Goal: Task Accomplishment & Management: Complete application form

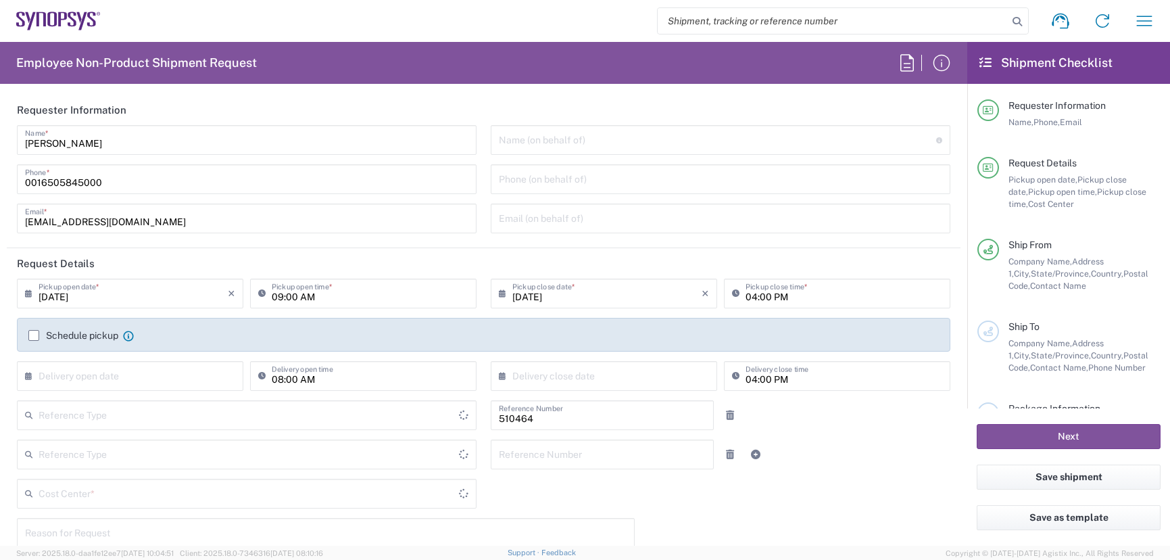
type input "Department"
type input "Delivered at Place"
type input "US01, SG, MSIP2, R&D 510464"
type input "[GEOGRAPHIC_DATA]"
type input "[US_STATE]"
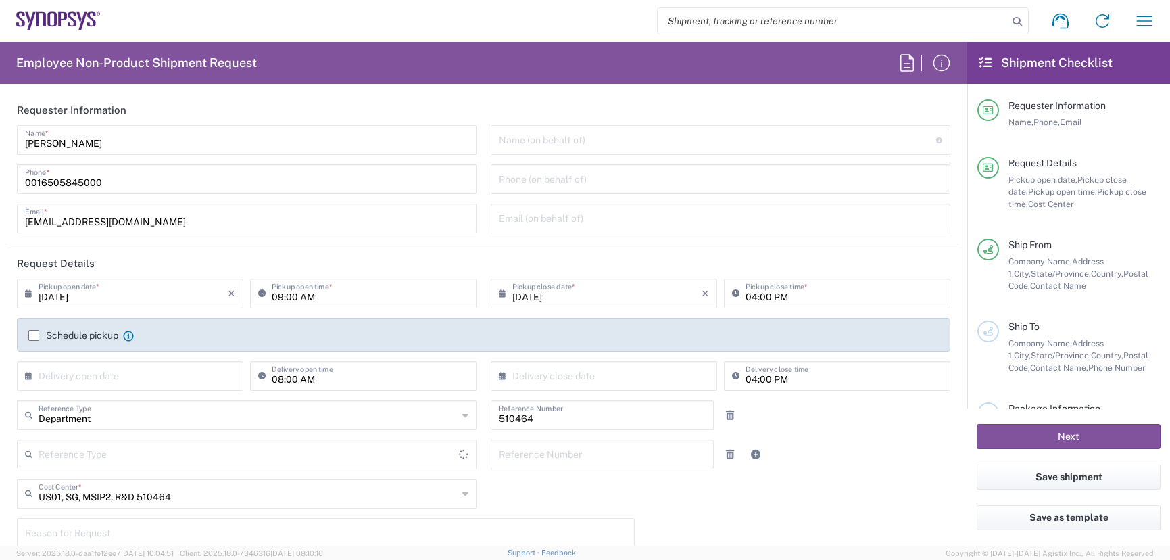
type input "[GEOGRAPHIC_DATA]"
type input "Hillsboro US03"
drag, startPoint x: 114, startPoint y: 179, endPoint x: -33, endPoint y: 164, distance: 148.1
click at [0, 164] on html "Shipment request Shipment tracking Employee non-product shipment request My shi…" at bounding box center [585, 280] width 1170 height 560
click at [26, 182] on input "[PHONE_NUMBER]" at bounding box center [247, 178] width 444 height 24
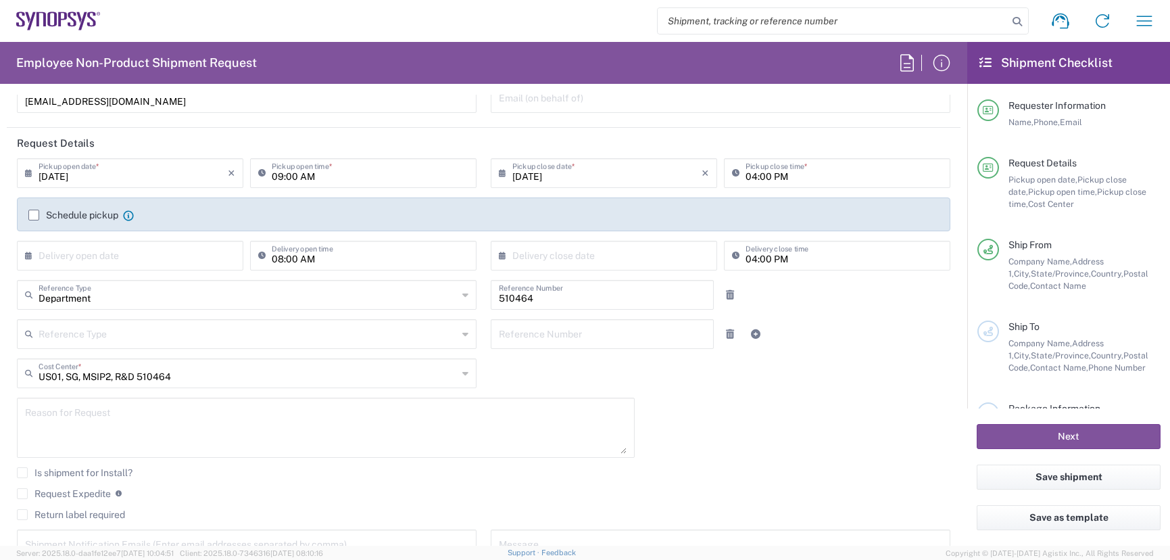
scroll to position [135, 0]
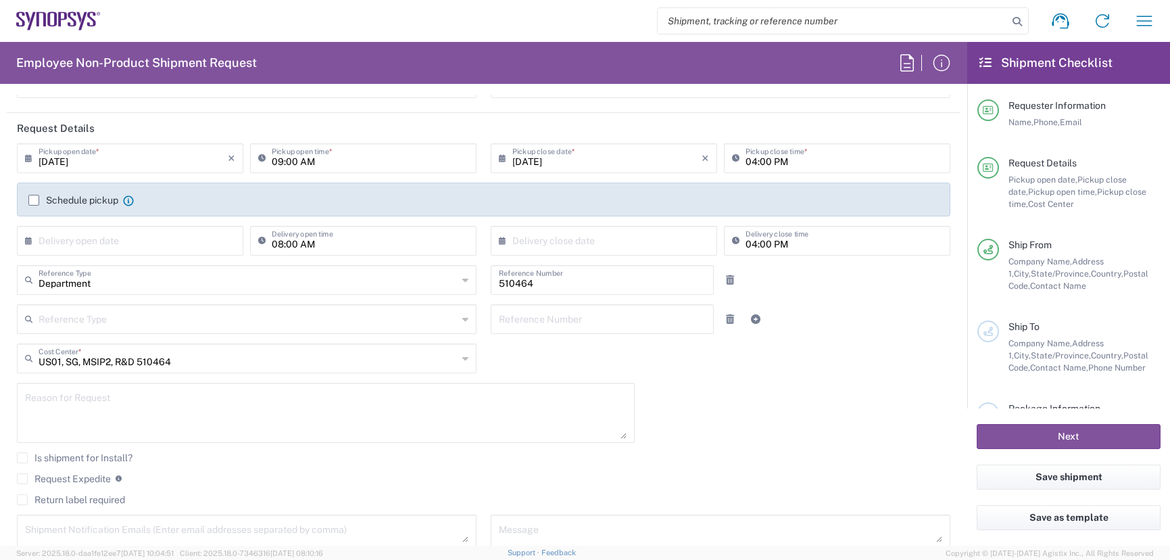
type input "1 503 880 8195"
click at [25, 475] on label "Request Expedite" at bounding box center [64, 478] width 94 height 11
click at [22, 479] on input "Request Expedite" at bounding box center [22, 479] width 0 height 0
click at [19, 472] on div "Is shipment for Install?" at bounding box center [484, 462] width 934 height 20
click at [23, 475] on label "Request Expedite" at bounding box center [64, 478] width 94 height 11
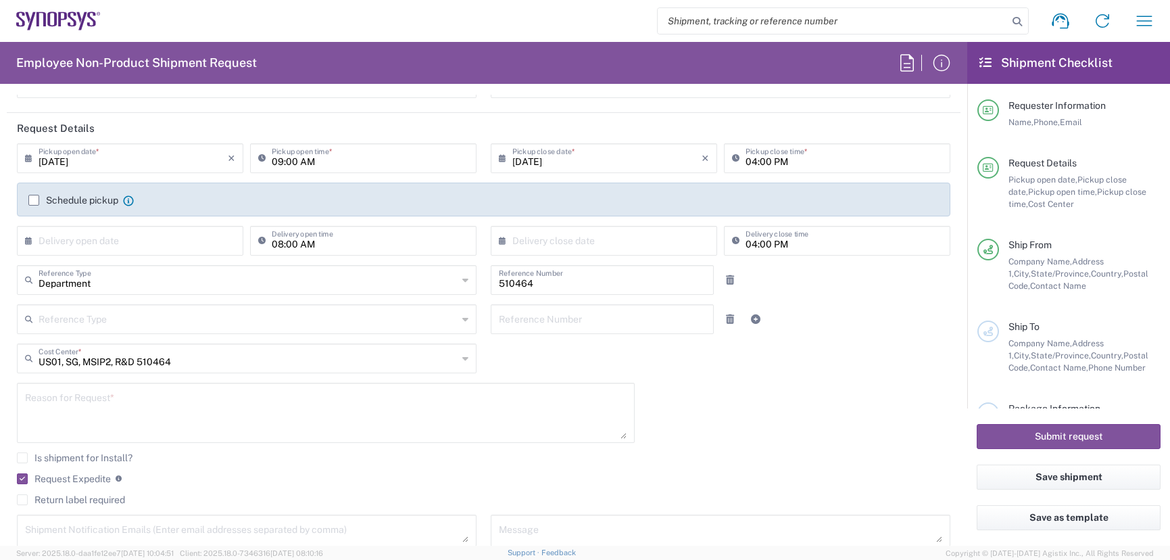
click at [20, 479] on input "Request Expedite" at bounding box center [20, 479] width 0 height 0
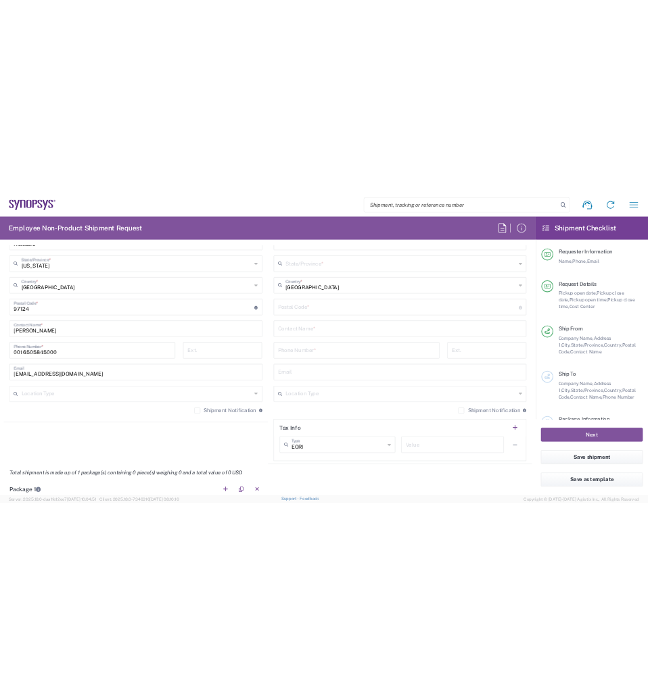
scroll to position [811, 0]
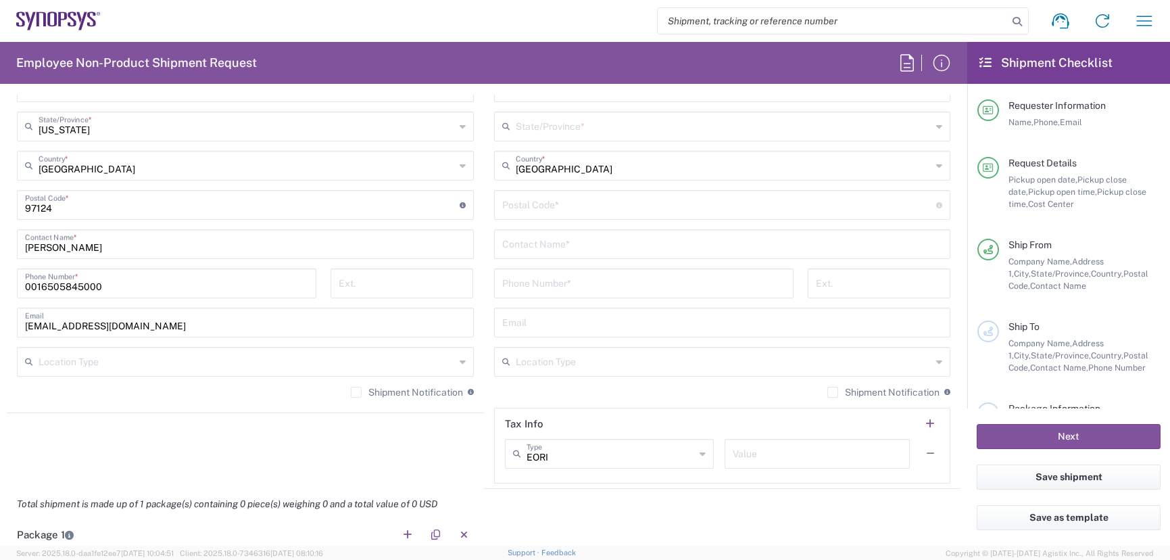
drag, startPoint x: 122, startPoint y: 283, endPoint x: -14, endPoint y: 252, distance: 138.6
click at [0, 252] on html "Shipment request Shipment tracking Employee non-product shipment request My shi…" at bounding box center [585, 280] width 1170 height 560
type input "1 503 880 8195"
click at [351, 389] on label "Shipment Notification" at bounding box center [407, 392] width 112 height 11
click at [356, 392] on input "Shipment Notification" at bounding box center [356, 392] width 0 height 0
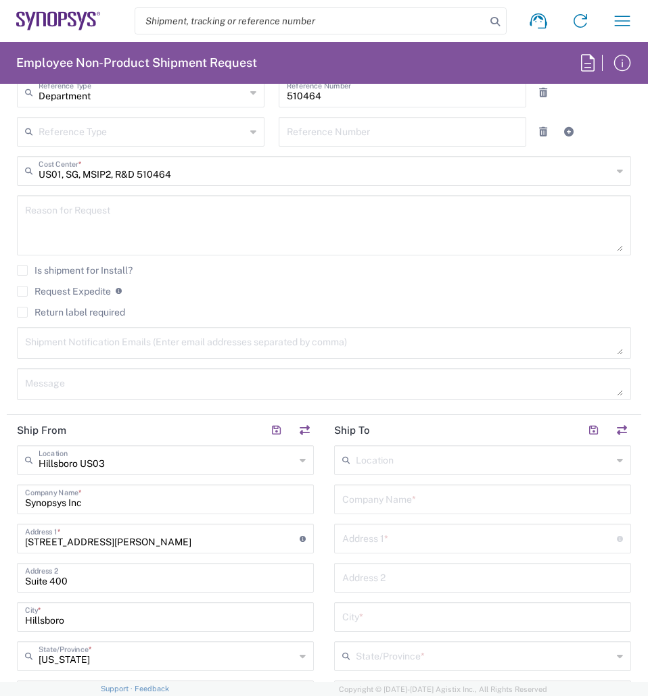
scroll to position [744, 0]
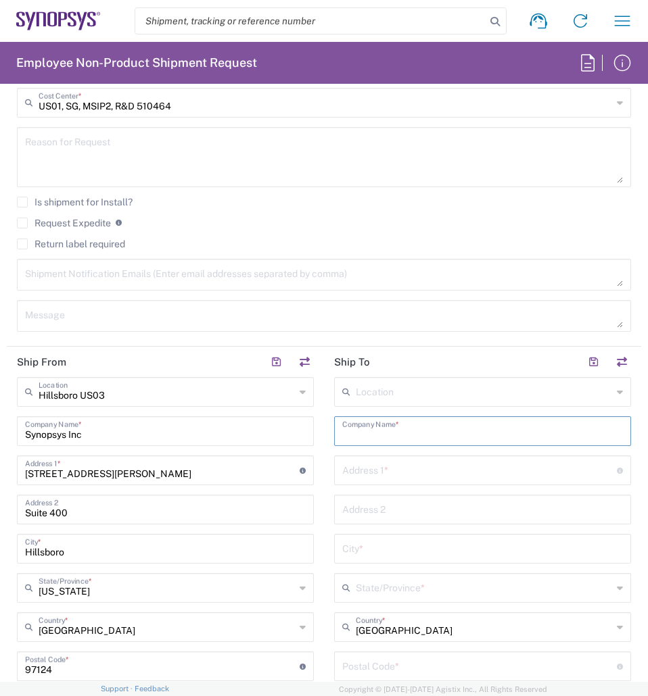
click at [388, 427] on input "text" at bounding box center [482, 430] width 281 height 24
paste input "Smiths Interconnect"
type input "Smiths Interconnect"
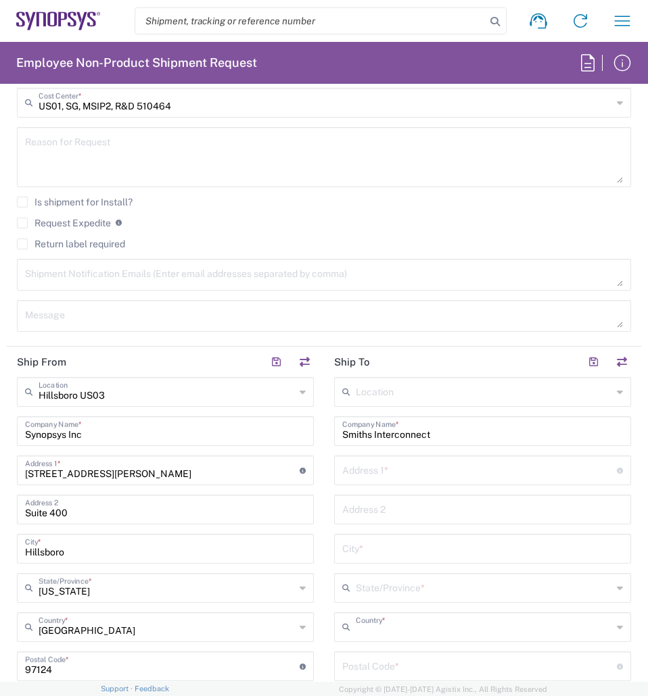
click at [446, 559] on input "text" at bounding box center [484, 627] width 256 height 24
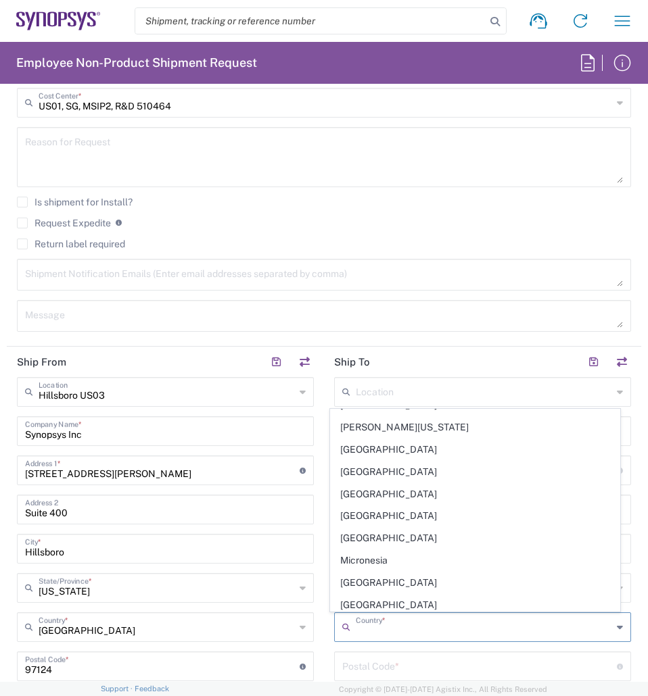
scroll to position [3042, 0]
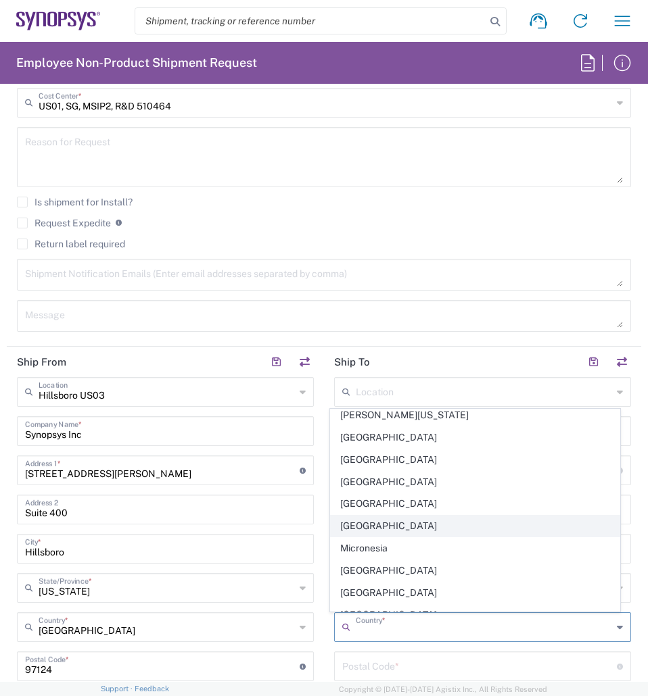
click at [382, 526] on span "[GEOGRAPHIC_DATA]" at bounding box center [475, 526] width 289 height 21
type input "[GEOGRAPHIC_DATA]"
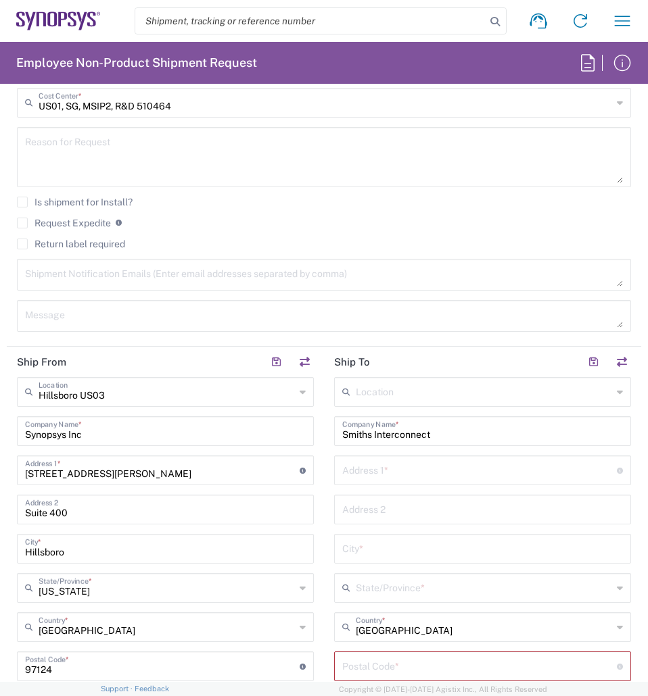
click at [394, 467] on input "text" at bounding box center [479, 470] width 274 height 24
paste input "Blvd. La encantada Industrial No. 20221"
type input "Blvd. La encantada Industrial No. 20221"
click at [356, 510] on input "text" at bounding box center [482, 509] width 281 height 24
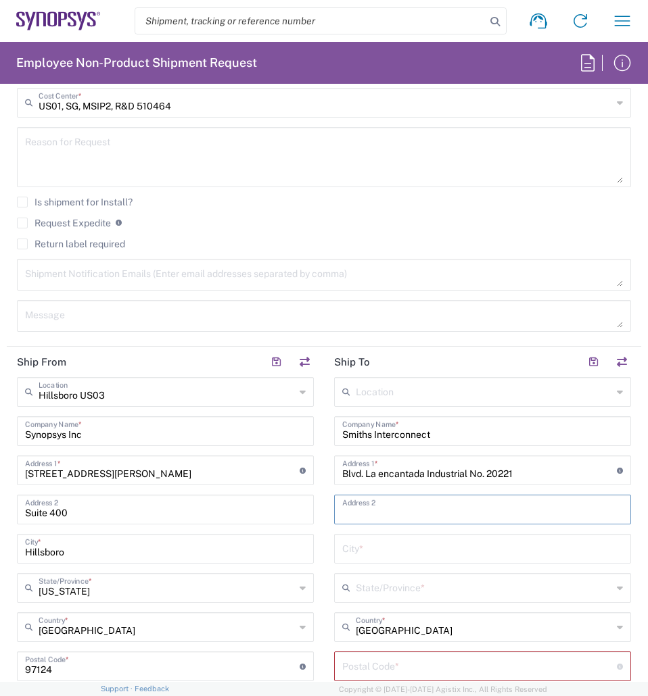
paste input "Col. Fideicomiso el [PERSON_NAME]"
type input "Col. Fideicomiso el [PERSON_NAME]"
click at [396, 548] on input "text" at bounding box center [482, 548] width 281 height 24
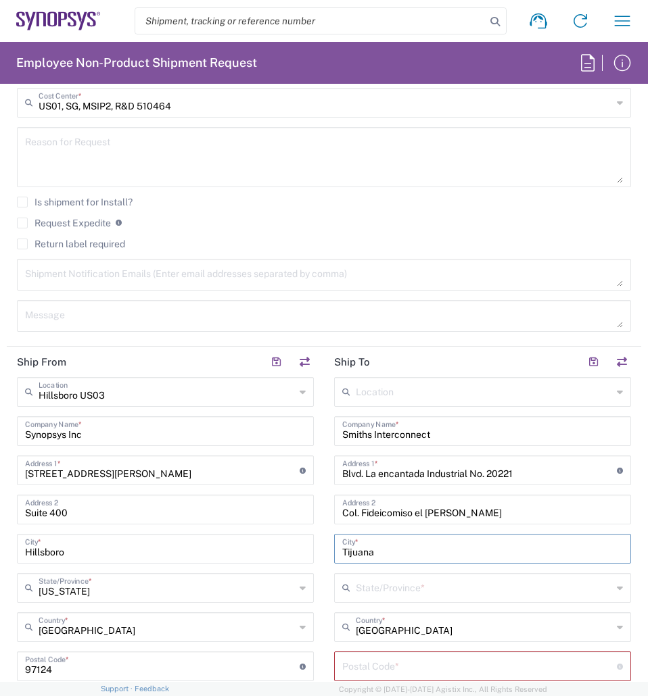
type input "Tijuana"
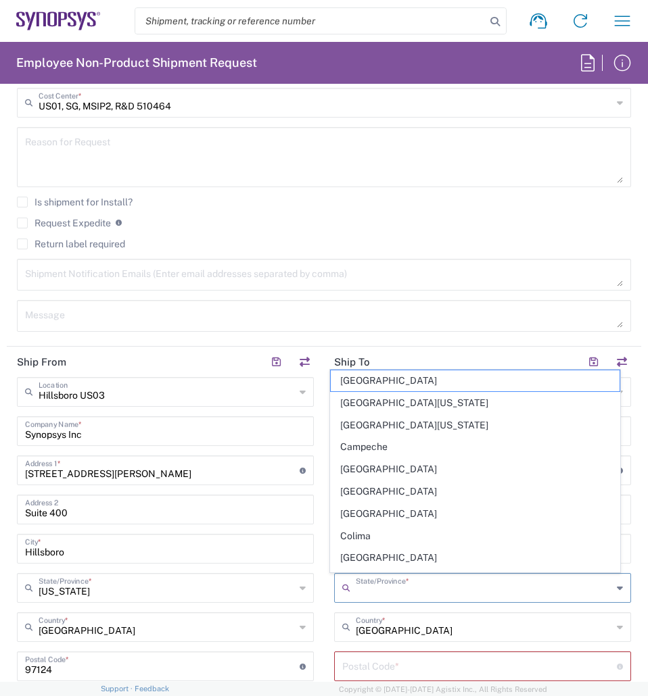
click at [450, 559] on input "text" at bounding box center [484, 587] width 256 height 24
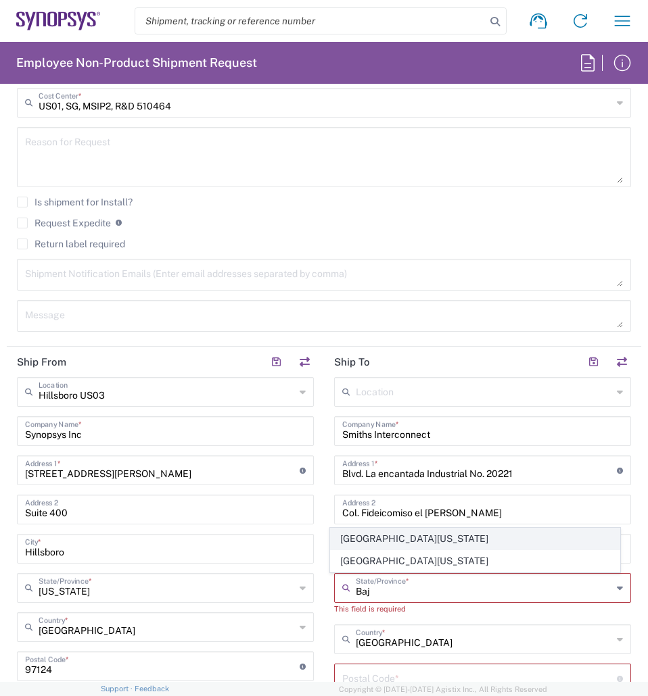
click at [450, 535] on span "[GEOGRAPHIC_DATA][US_STATE]" at bounding box center [475, 539] width 289 height 21
type input "[GEOGRAPHIC_DATA][US_STATE]"
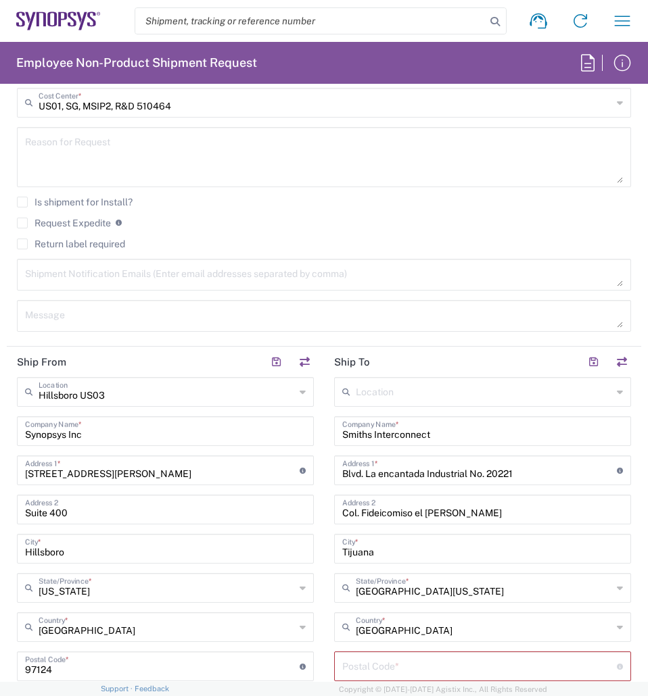
click at [406, 559] on input "undefined" at bounding box center [479, 666] width 274 height 24
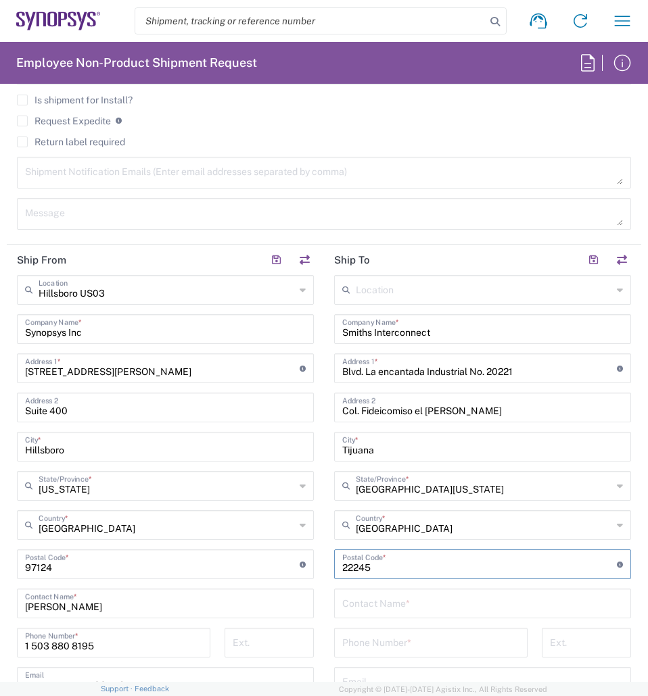
scroll to position [879, 0]
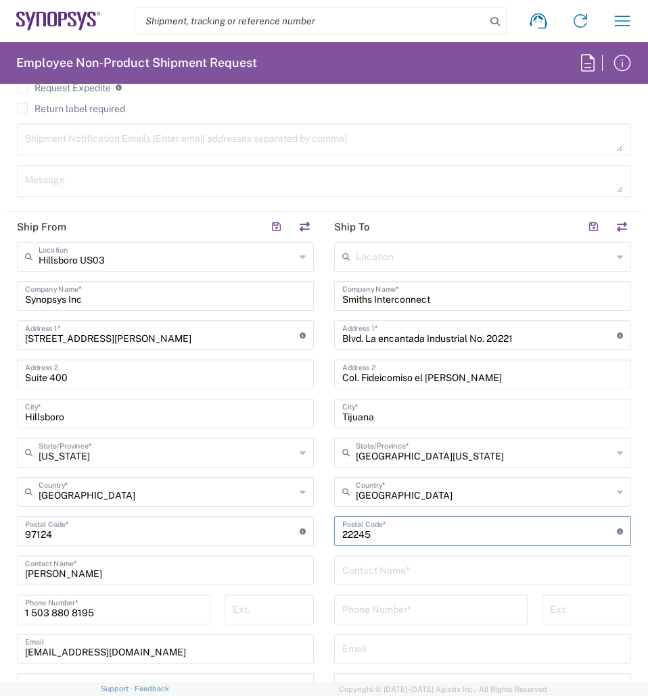
type input "22245"
click at [394, 559] on input "text" at bounding box center [482, 570] width 281 height 24
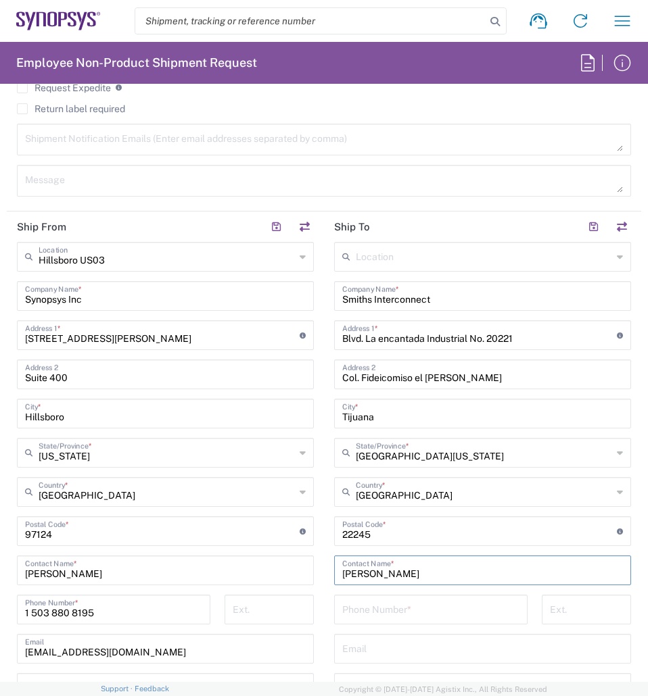
type input "[PERSON_NAME]"
click at [400, 559] on input "tel" at bounding box center [430, 609] width 177 height 24
paste input "52 663 203 3339"
type input "52 663 203 3339"
click at [398, 559] on input "text" at bounding box center [482, 648] width 281 height 24
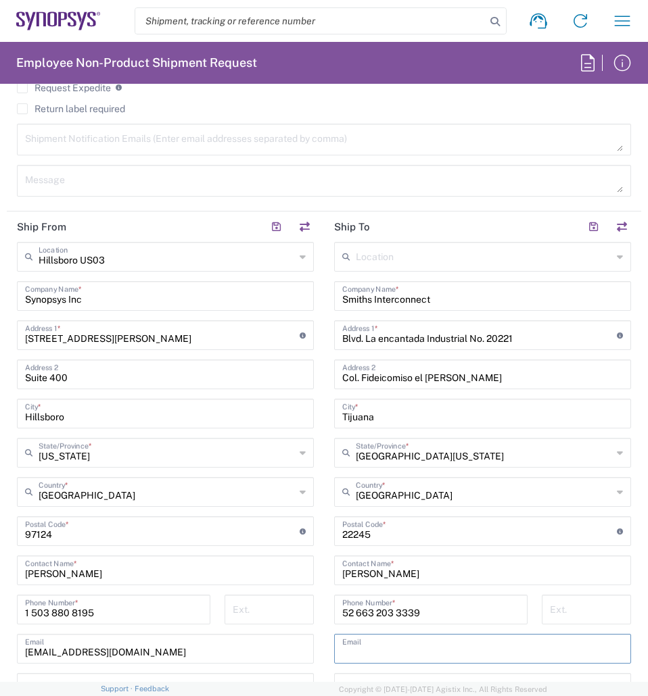
paste input "<kevin.chavez@smithsinterconnect.com"
click at [344, 559] on input "<kevin.chavez@smithsinterconnect.com" at bounding box center [482, 648] width 281 height 24
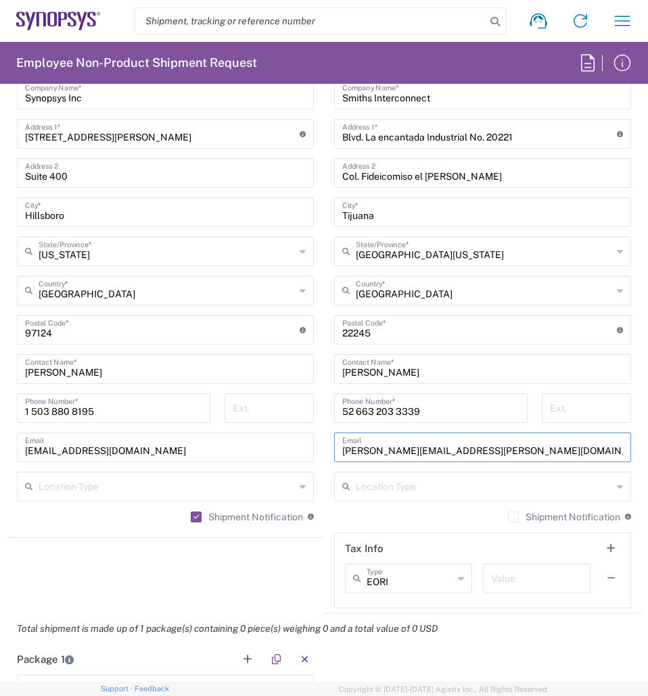
scroll to position [1082, 0]
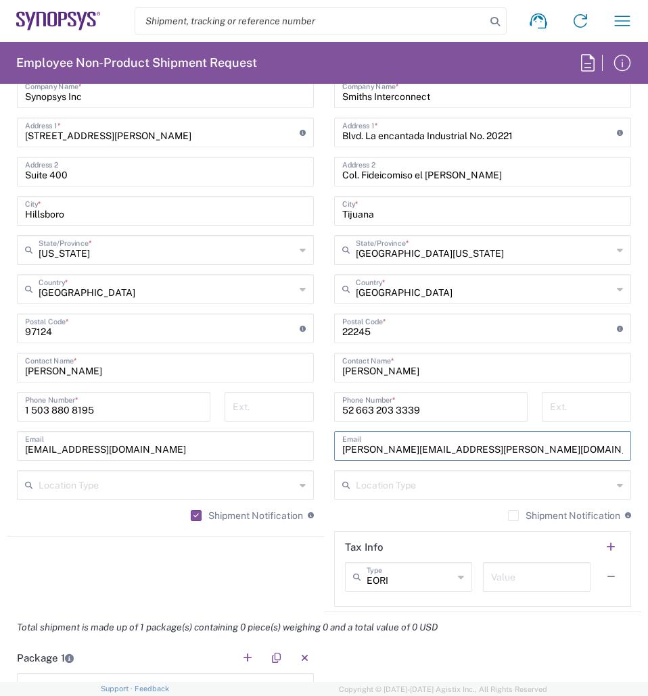
type input "[PERSON_NAME][EMAIL_ADDRESS][PERSON_NAME][DOMAIN_NAME]"
click at [508, 512] on label "Shipment Notification" at bounding box center [564, 515] width 112 height 11
click at [513, 516] on input "Shipment Notification" at bounding box center [513, 516] width 0 height 0
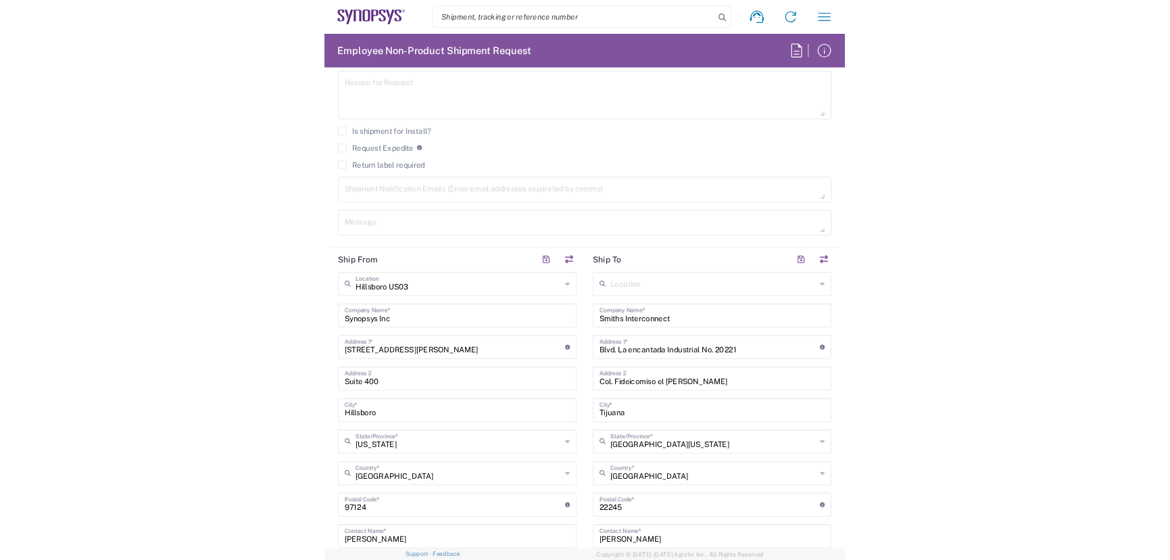
scroll to position [744, 0]
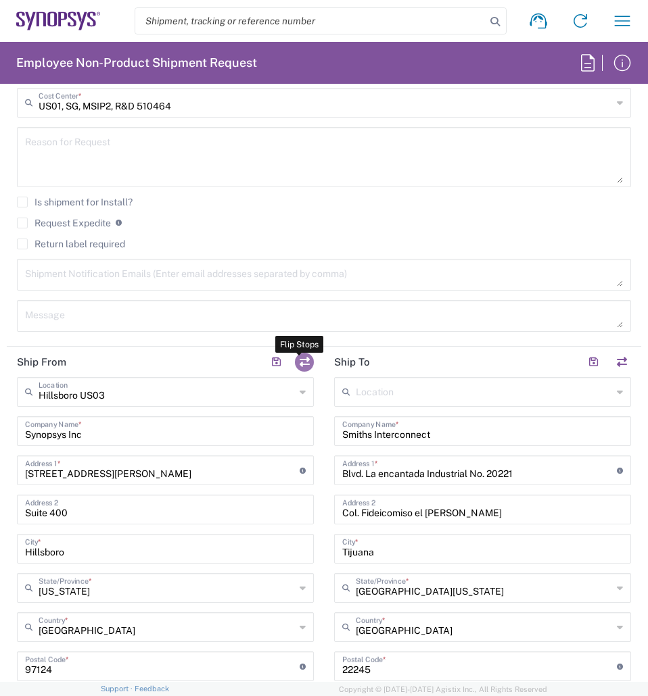
click at [295, 360] on button "button" at bounding box center [304, 362] width 19 height 19
type input "Smiths Interconnect"
type input "Blvd. La encantada Industrial No. 20221"
type input "Col. Fideicomiso el [PERSON_NAME]"
type input "Tijuana"
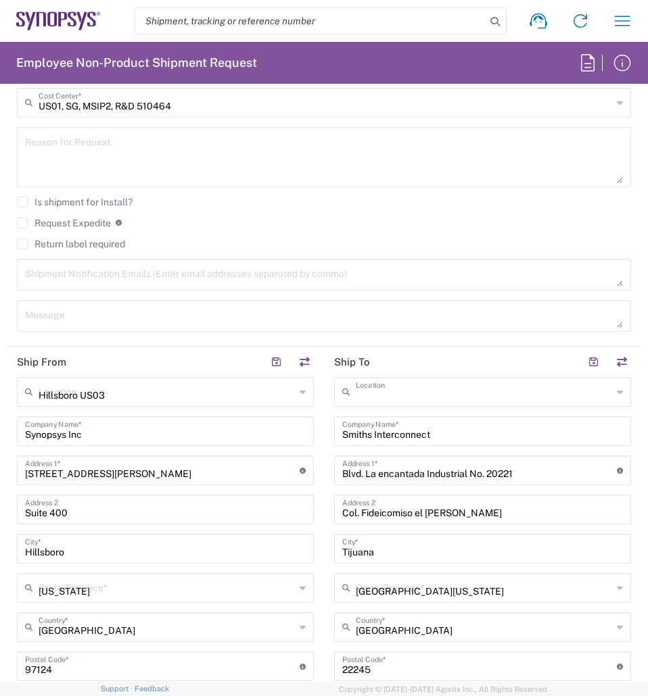
type input "[GEOGRAPHIC_DATA]"
type input "22245"
type input "[PERSON_NAME]"
type input "52 663 203 3339"
type input "[PERSON_NAME][EMAIL_ADDRESS][PERSON_NAME][DOMAIN_NAME]"
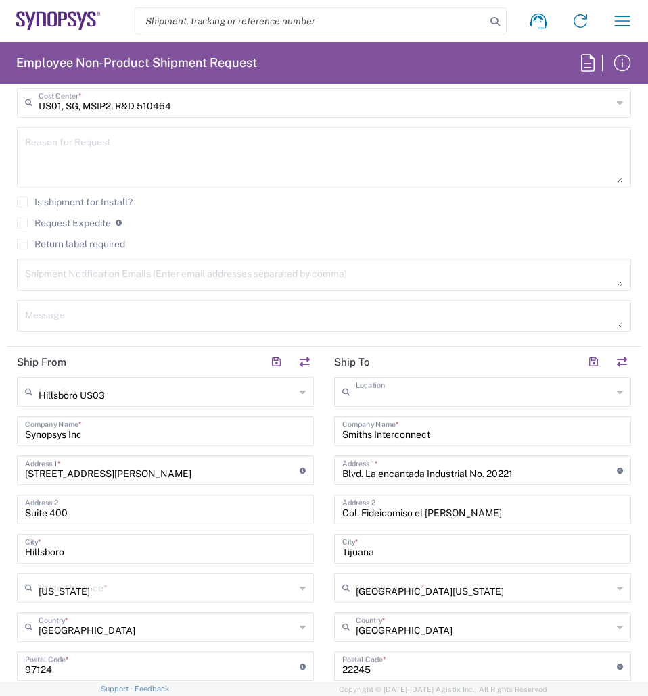
type input "Hillsboro US03"
type input "Synopsys Inc"
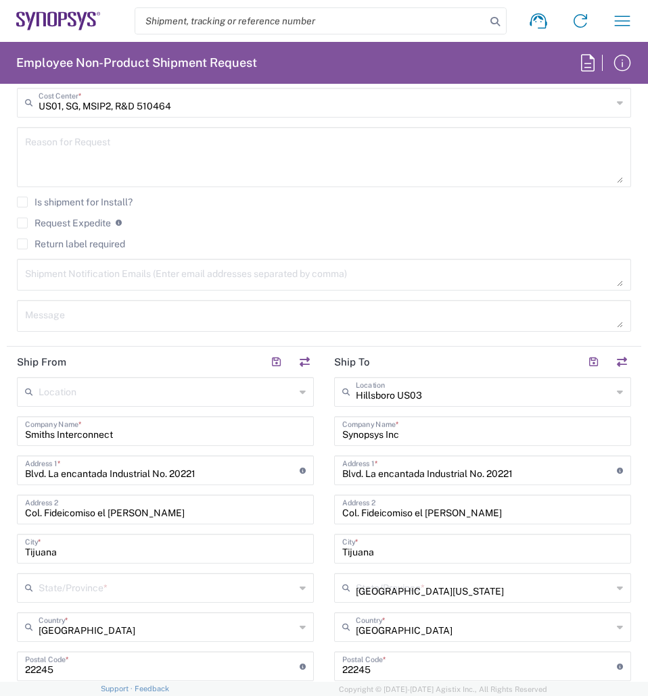
type input "[STREET_ADDRESS][PERSON_NAME]"
type input "Suite 400"
type input "Hillsboro"
type input "[GEOGRAPHIC_DATA]"
type input "97124"
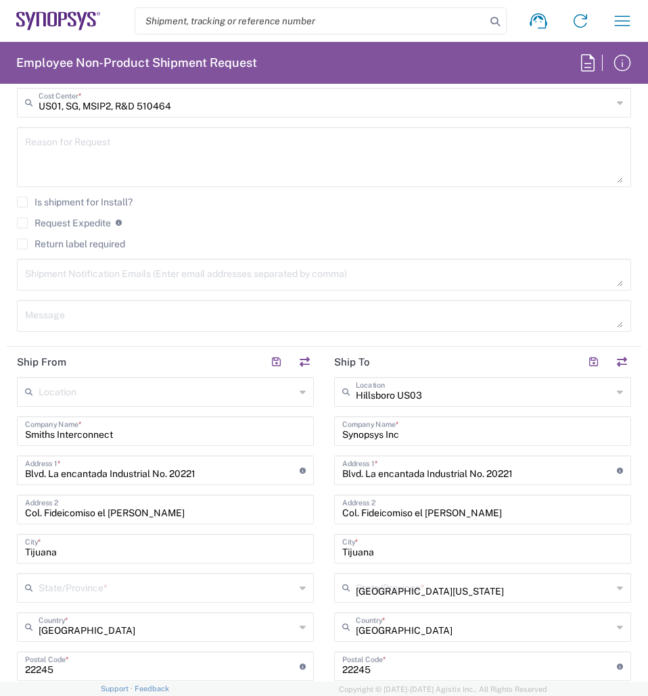
type input "[PERSON_NAME]"
type input "1 503 880 8195"
type input "[EMAIL_ADDRESS][DOMAIN_NAME]"
type input "[GEOGRAPHIC_DATA][US_STATE]"
type input "[US_STATE]"
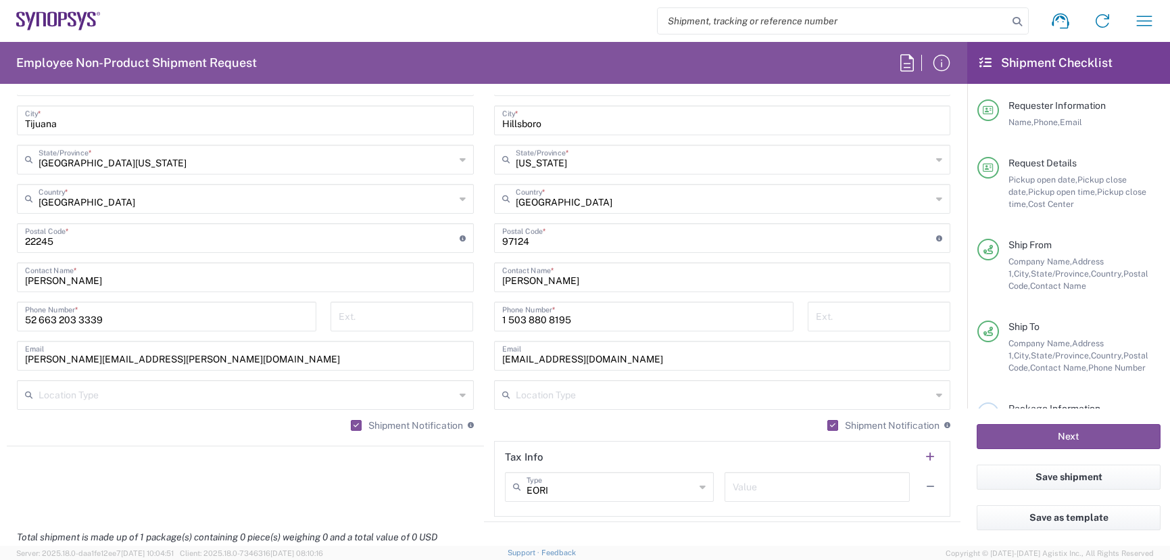
scroll to position [1014, 0]
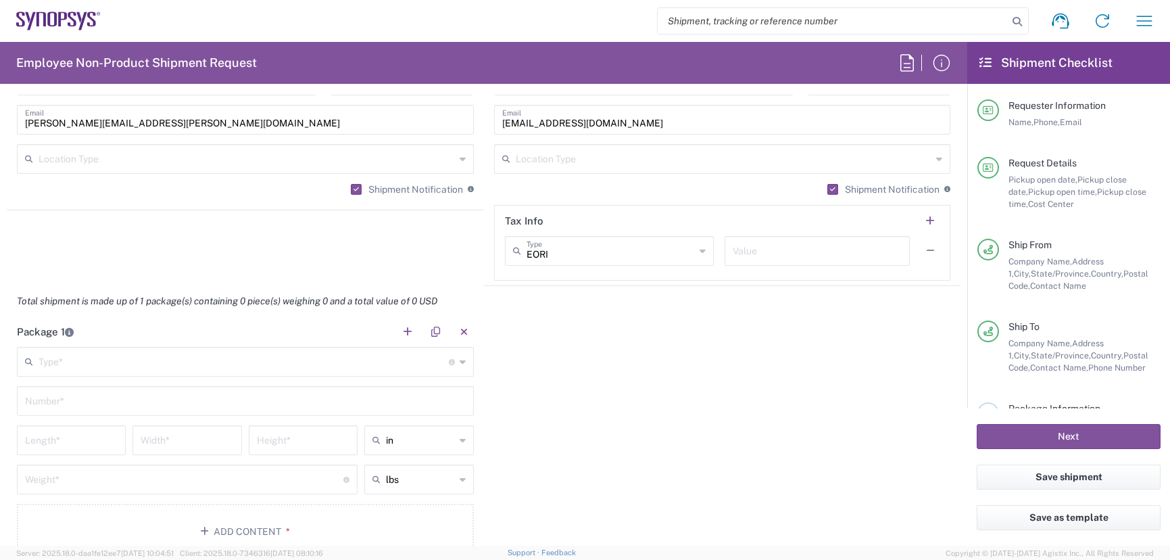
click at [114, 368] on input "text" at bounding box center [244, 361] width 410 height 24
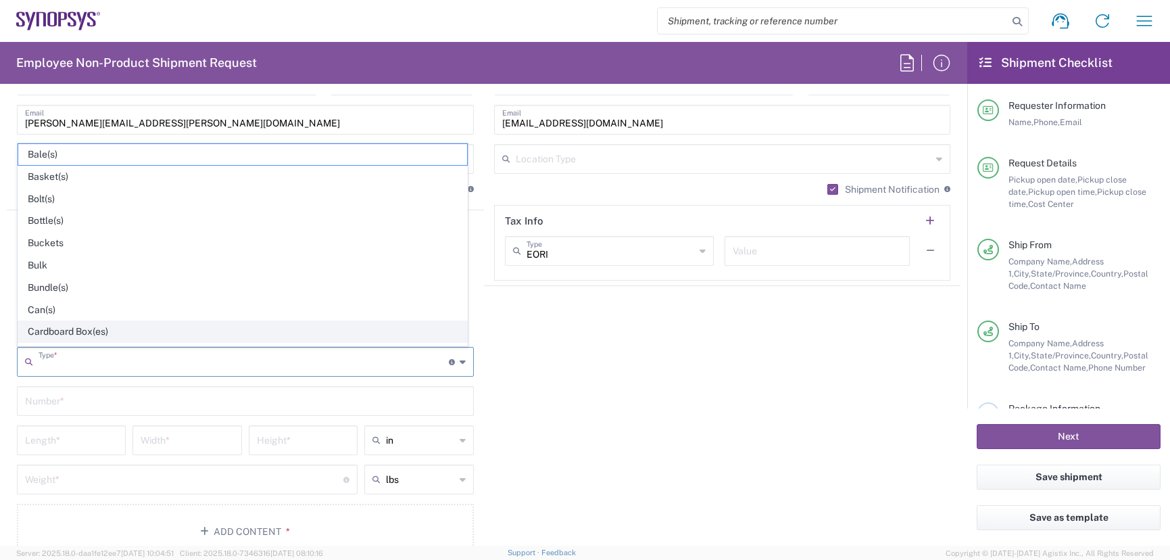
click at [94, 337] on span "Cardboard Box(es)" at bounding box center [242, 331] width 449 height 21
type input "Cardboard Box(es)"
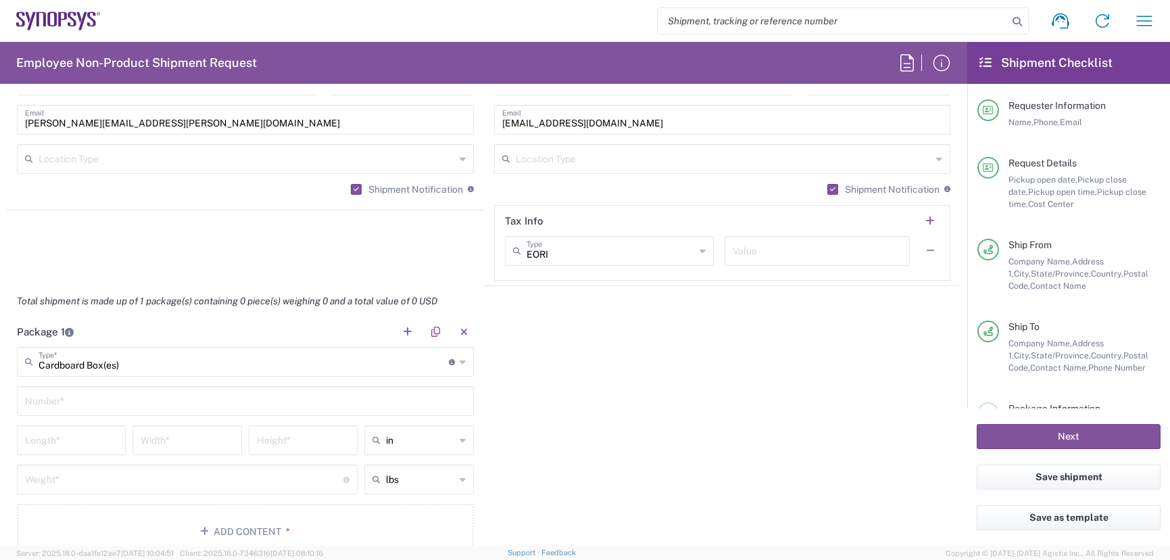
click at [163, 396] on input "text" at bounding box center [245, 400] width 441 height 24
type input "1"
drag, startPoint x: 62, startPoint y: 437, endPoint x: 68, endPoint y: 396, distance: 41.7
click at [63, 436] on input "number" at bounding box center [71, 439] width 93 height 24
type input "16"
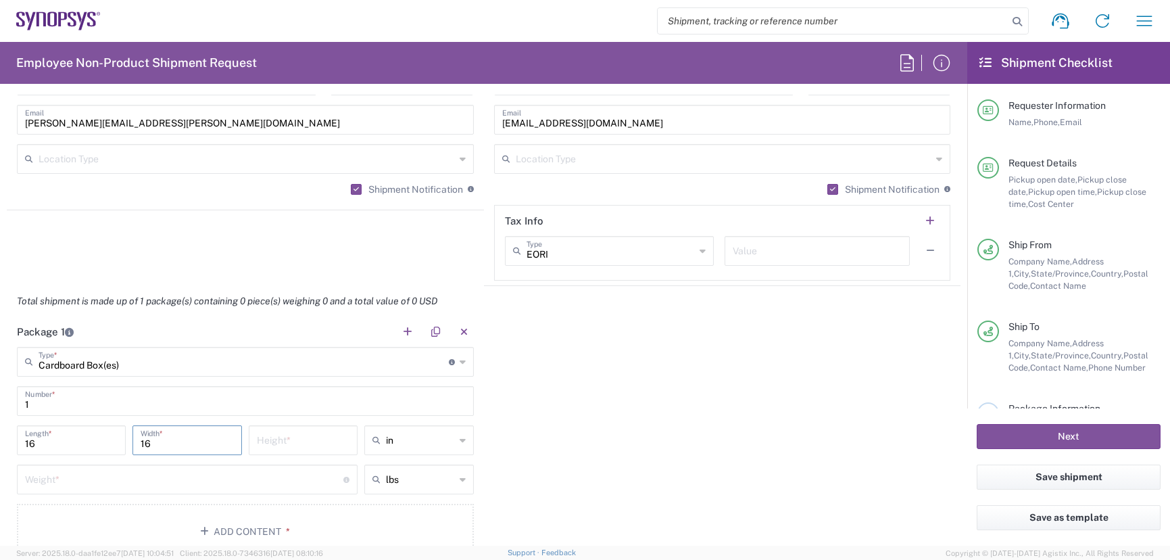
type input "16"
type input "10"
click at [203, 484] on input "number" at bounding box center [184, 478] width 318 height 24
type input "8"
click at [249, 519] on button "Add Content *" at bounding box center [245, 531] width 457 height 55
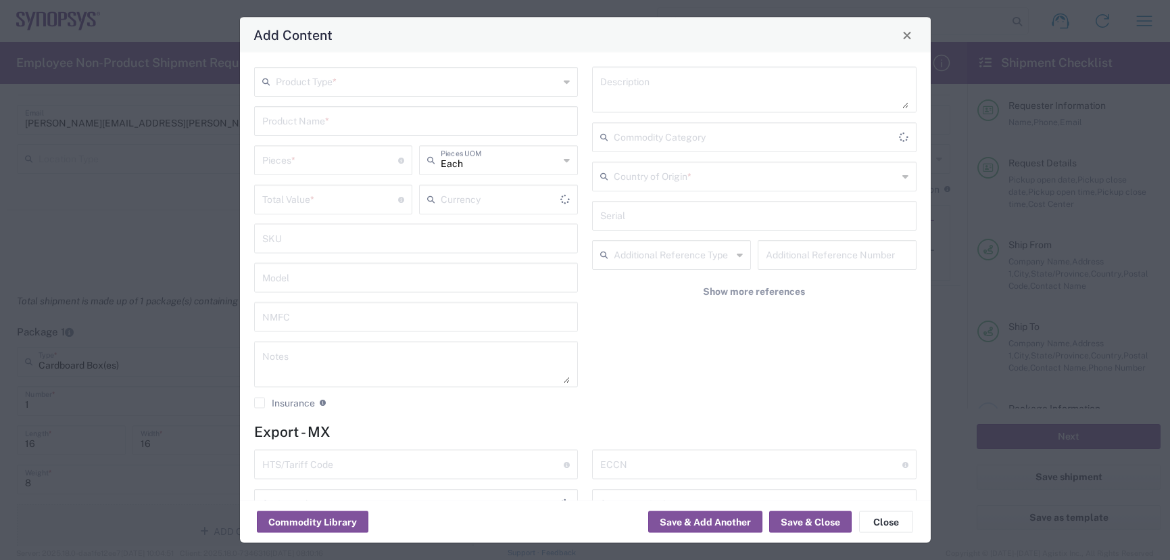
type input "US Dollar"
click at [389, 90] on input "text" at bounding box center [418, 81] width 284 height 24
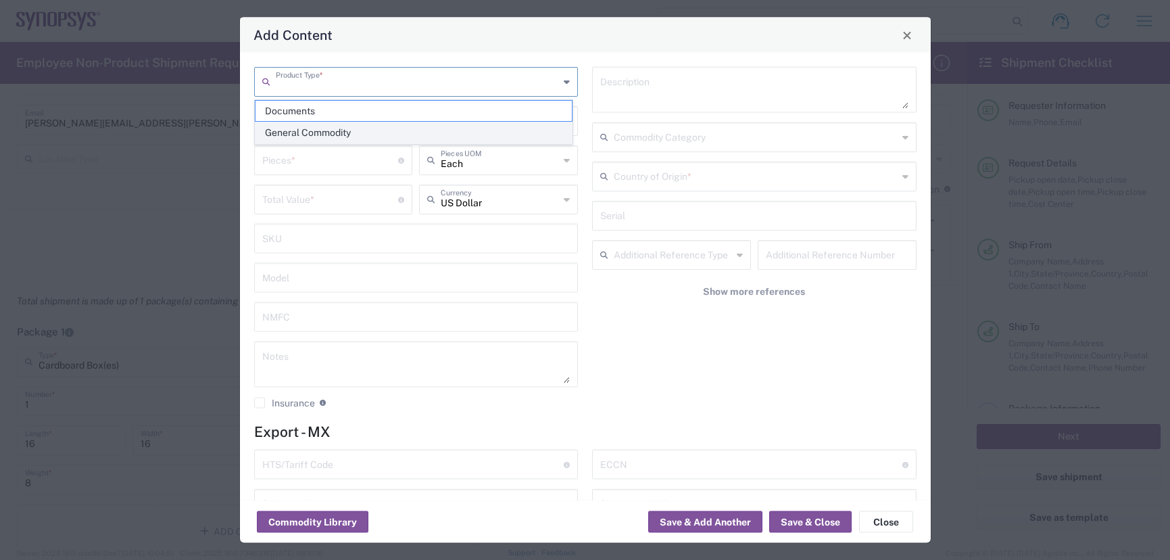
click at [328, 126] on span "General Commodity" at bounding box center [414, 132] width 316 height 21
type input "General Commodity"
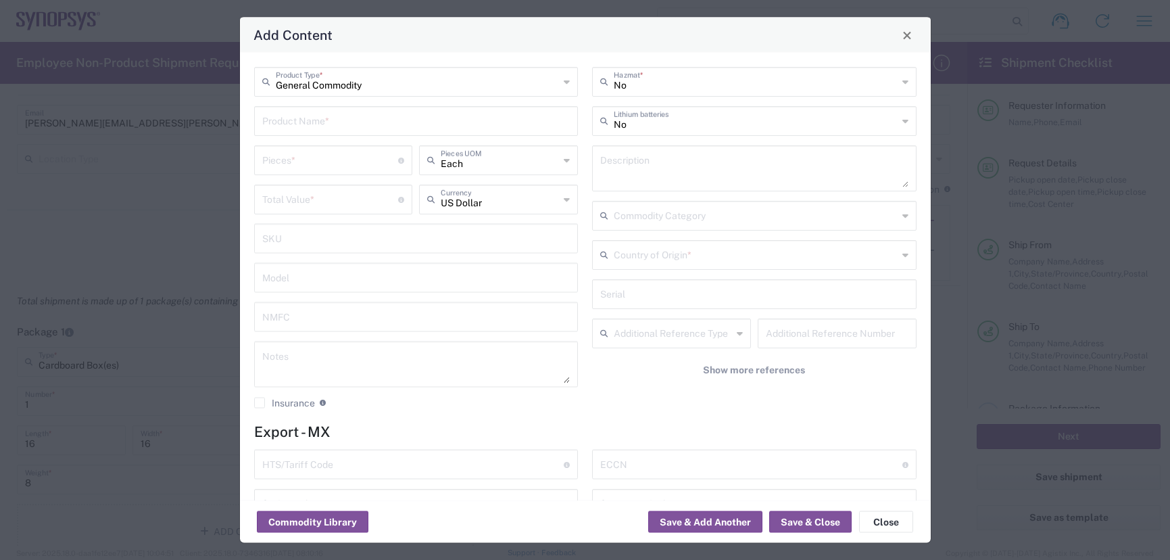
drag, startPoint x: 345, startPoint y: 118, endPoint x: 353, endPoint y: 113, distance: 8.8
click at [344, 116] on input "text" at bounding box center [416, 120] width 308 height 24
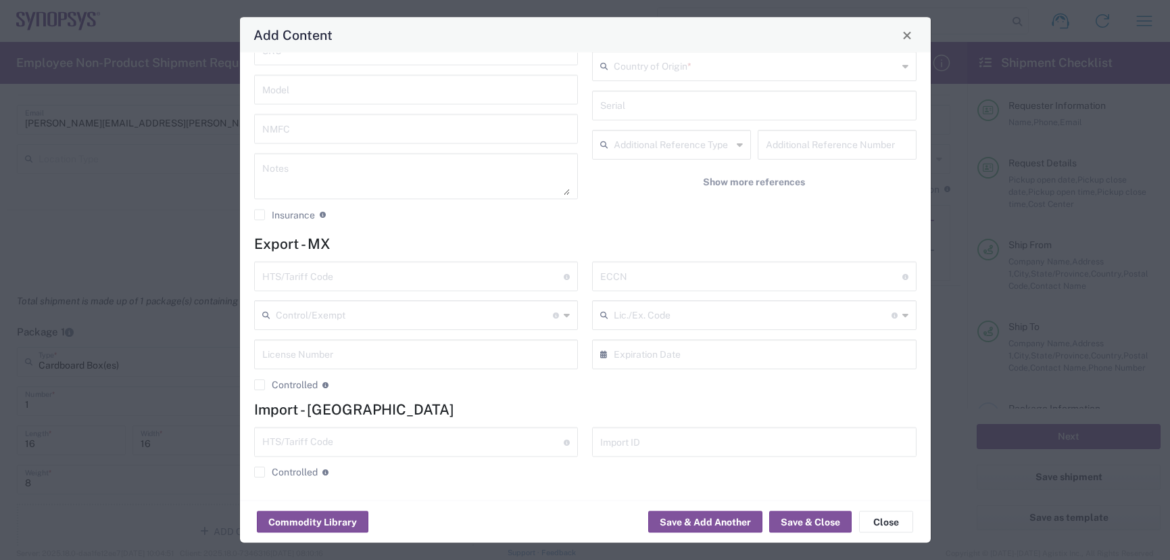
scroll to position [190, 0]
type input "Smith Interconnect"
click at [464, 284] on input "text" at bounding box center [413, 274] width 302 height 24
paste input "9030.82.0000"
type input "9030.82.0000"
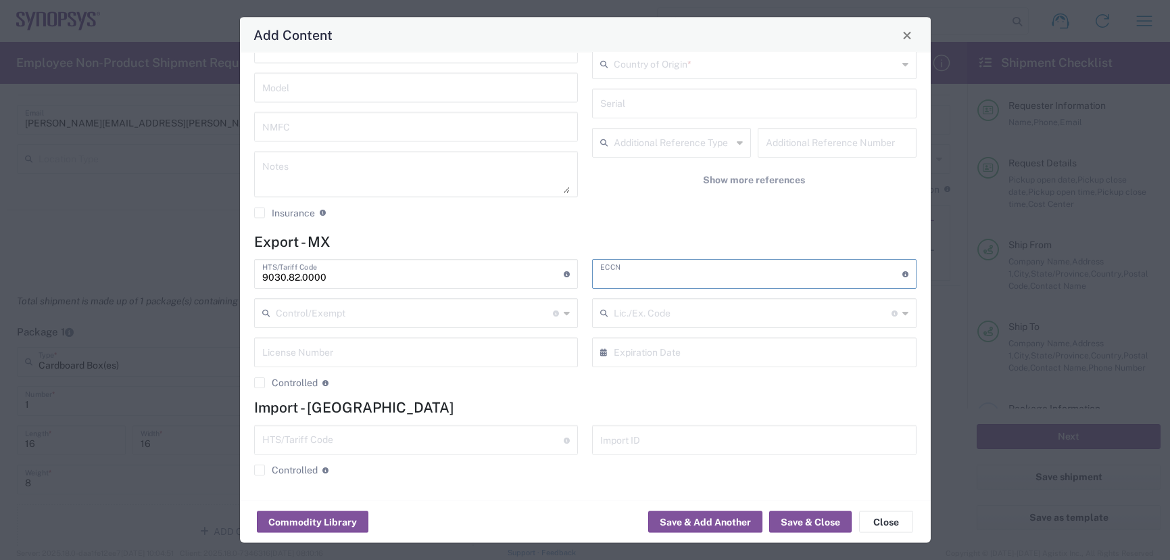
click at [652, 270] on input "text" at bounding box center [751, 274] width 302 height 24
drag, startPoint x: 646, startPoint y: 274, endPoint x: 310, endPoint y: 250, distance: 336.9
click at [327, 250] on form "Export - MX 9030.82.0000 HTS/Tariff Code Obtain HTS from vendor if product is p…" at bounding box center [585, 359] width 663 height 253
type input "A"
type input "EAR99"
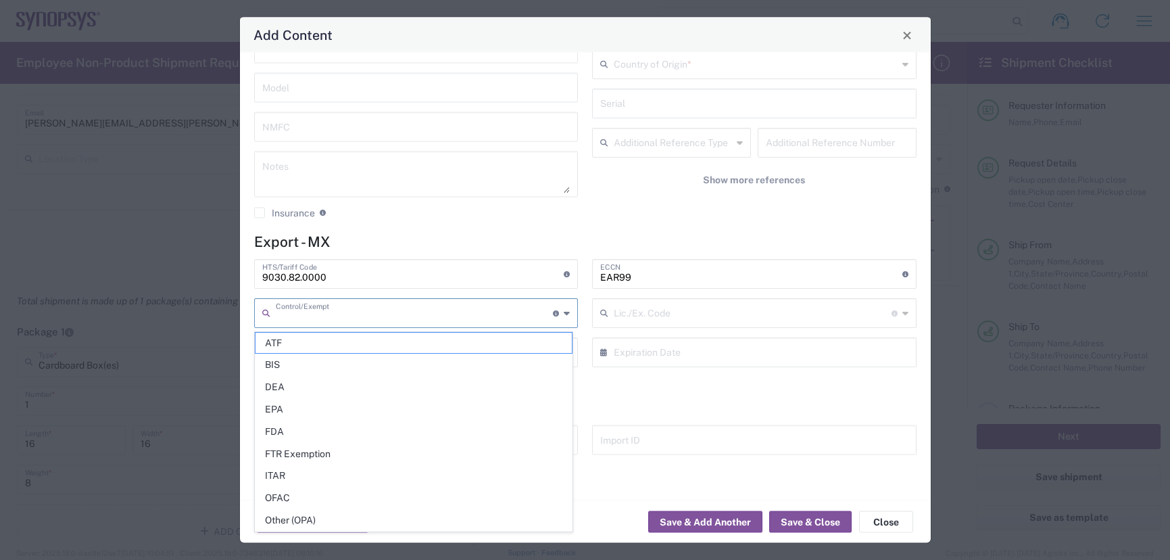
click at [389, 309] on input "text" at bounding box center [415, 313] width 278 height 24
click at [325, 364] on span "BIS" at bounding box center [414, 364] width 316 height 21
type input "BIS"
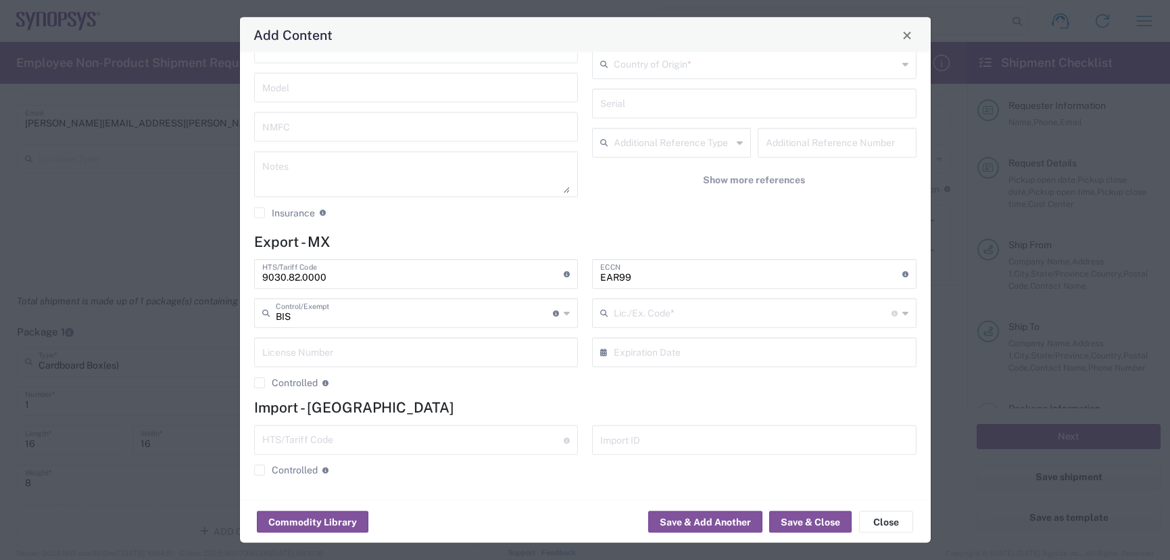
click at [677, 299] on div "Lic./Ex. Code * License type for shipping controlled goods or the EEI filing ex…" at bounding box center [754, 314] width 325 height 30
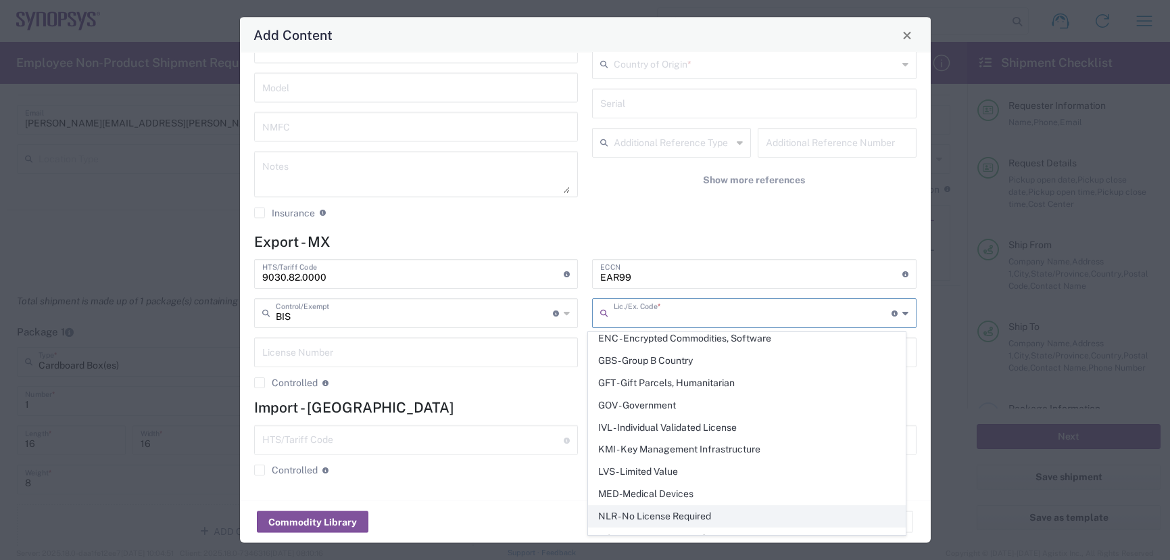
scroll to position [262, 0]
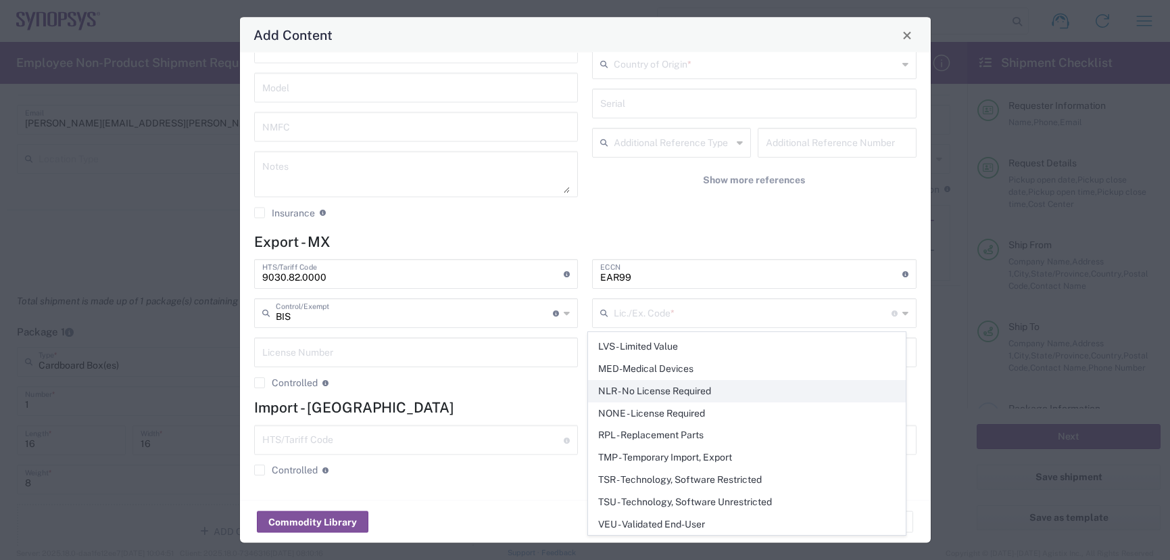
click at [651, 387] on span "NLR - No License Required" at bounding box center [747, 391] width 316 height 21
type input "NLR - No License Required"
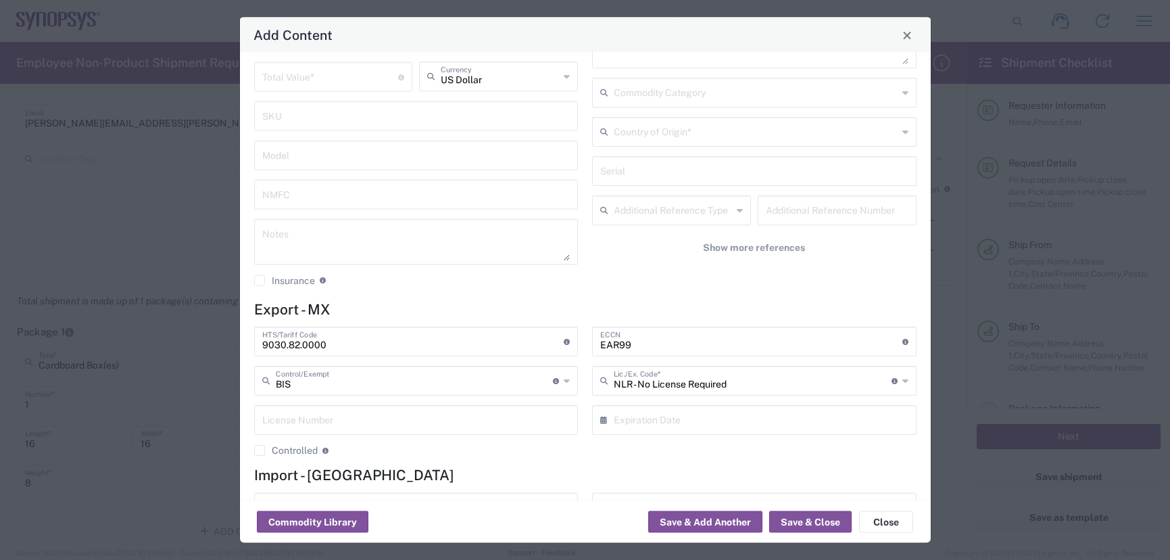
scroll to position [0, 0]
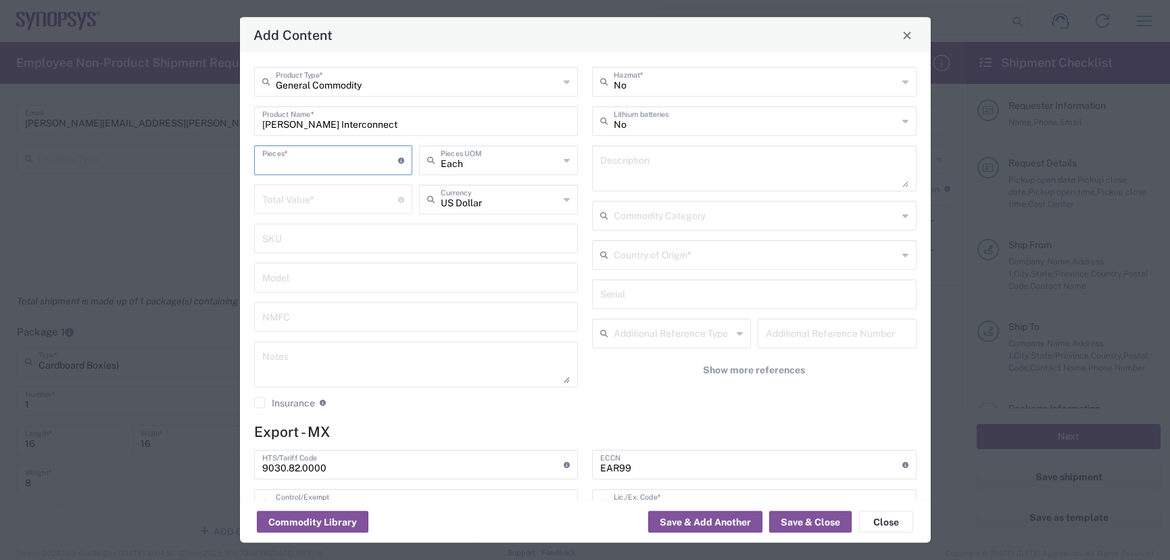
click at [339, 166] on input "number" at bounding box center [330, 159] width 137 height 24
type input "20"
click at [327, 202] on input "number" at bounding box center [330, 199] width 137 height 24
click at [343, 191] on input "number" at bounding box center [330, 199] width 137 height 24
type input "5960"
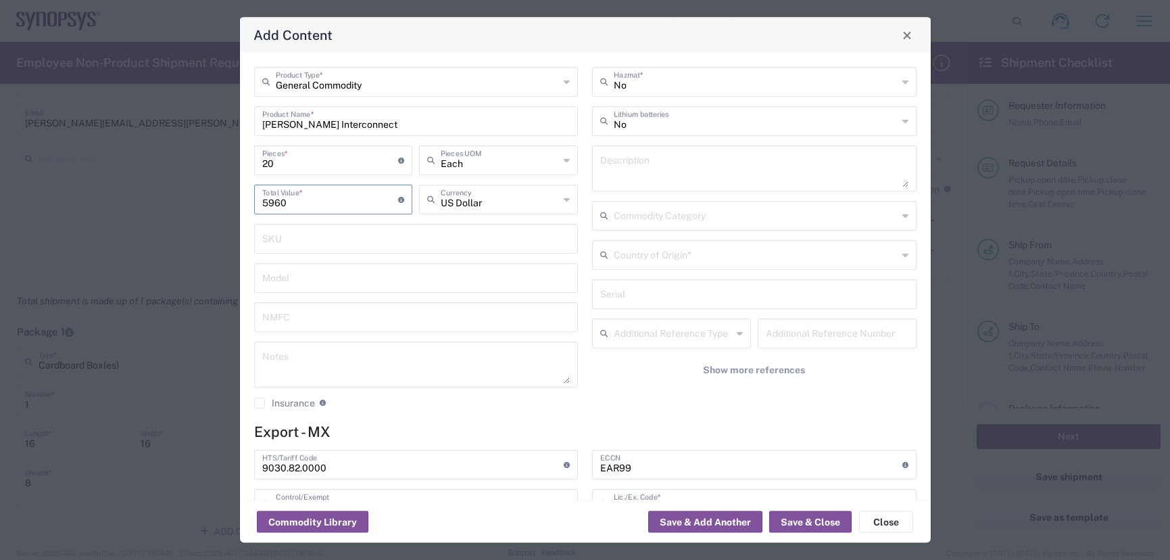
click at [798, 171] on textarea at bounding box center [754, 168] width 308 height 38
click at [645, 172] on textarea at bounding box center [754, 168] width 308 height 38
paste textarea "803-1061659-000"
type textarea "803-1061659-000"
click at [460, 114] on input "Smith Interconnect" at bounding box center [416, 120] width 308 height 24
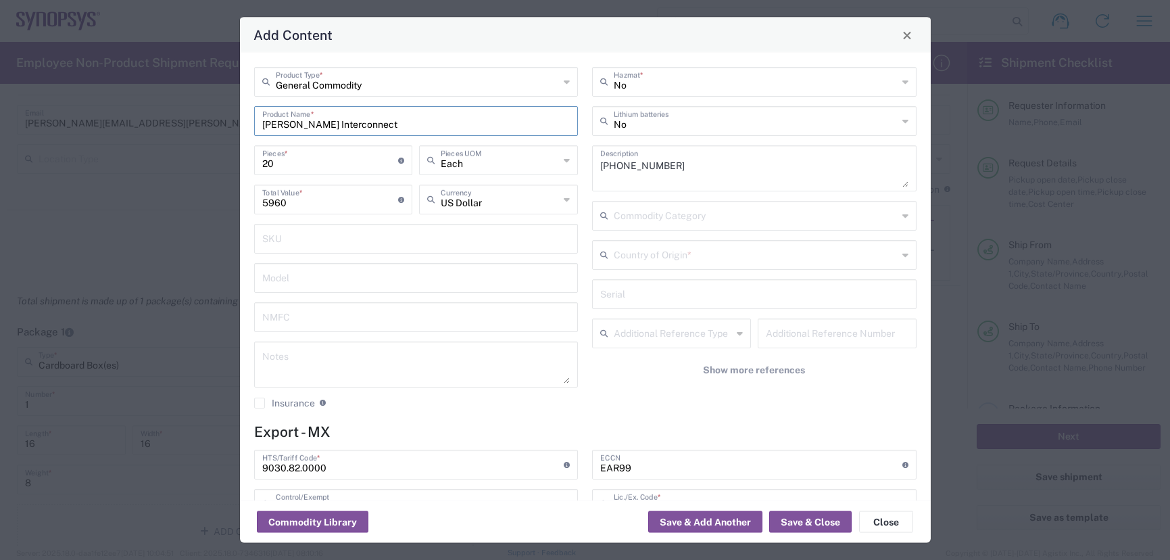
paste input "803-1061659-000"
type input "[PERSON_NAME] Interconnect [PHONE_NUMBER]"
drag, startPoint x: 695, startPoint y: 164, endPoint x: 554, endPoint y: 162, distance: 140.6
click at [554, 162] on div "General Commodity Product Type * Smith Interconnect 803-1061659-000 Product Nam…" at bounding box center [585, 243] width 677 height 352
drag, startPoint x: 836, startPoint y: 163, endPoint x: 199, endPoint y: 140, distance: 638.0
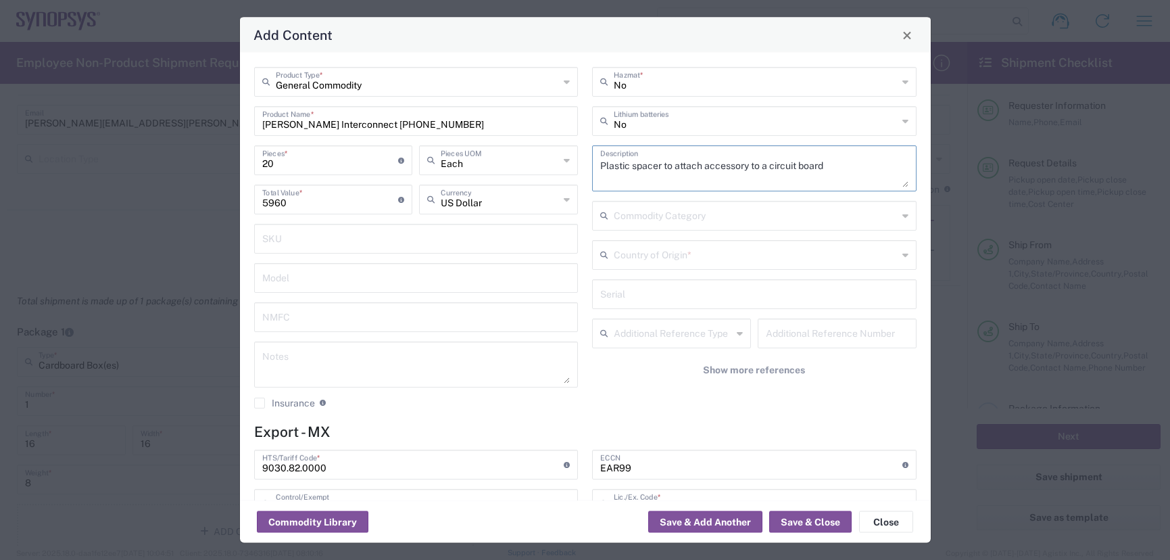
click at [198, 140] on div "Add Content General Commodity Product Type * Smith Interconnect 803-1061659-000…" at bounding box center [585, 280] width 1170 height 560
type textarea "Plastic spacer to attach accessory to a circuit board"
drag, startPoint x: 347, startPoint y: 467, endPoint x: 63, endPoint y: 432, distance: 286.1
click at [78, 439] on div "Add Content General Commodity Product Type * Smith Interconnect 803-1061659-000…" at bounding box center [585, 280] width 1170 height 560
click at [819, 520] on button "Save & Close" at bounding box center [810, 522] width 82 height 22
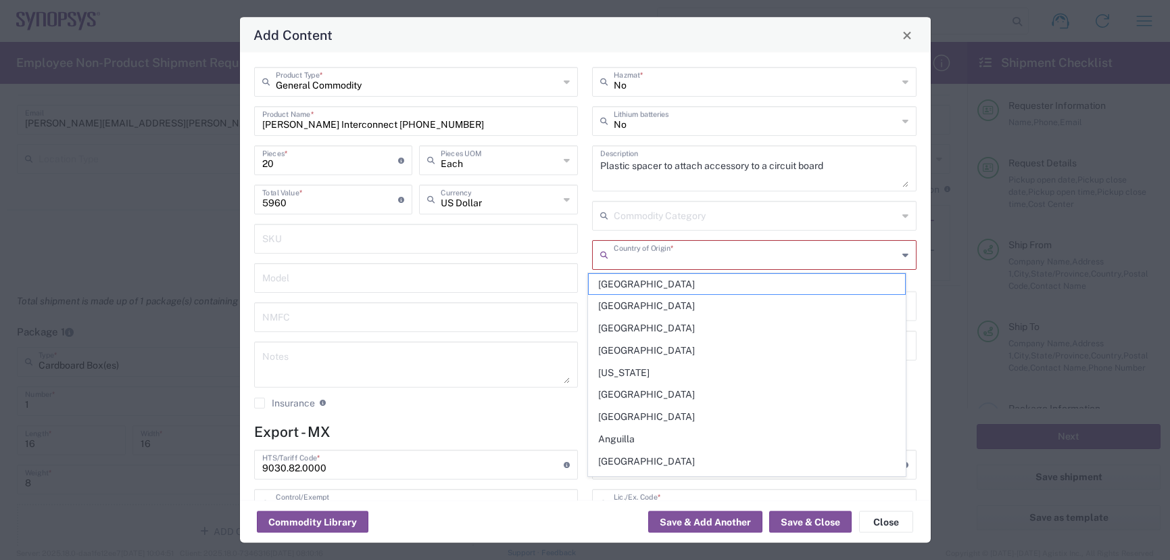
click at [704, 258] on input "text" at bounding box center [756, 254] width 284 height 24
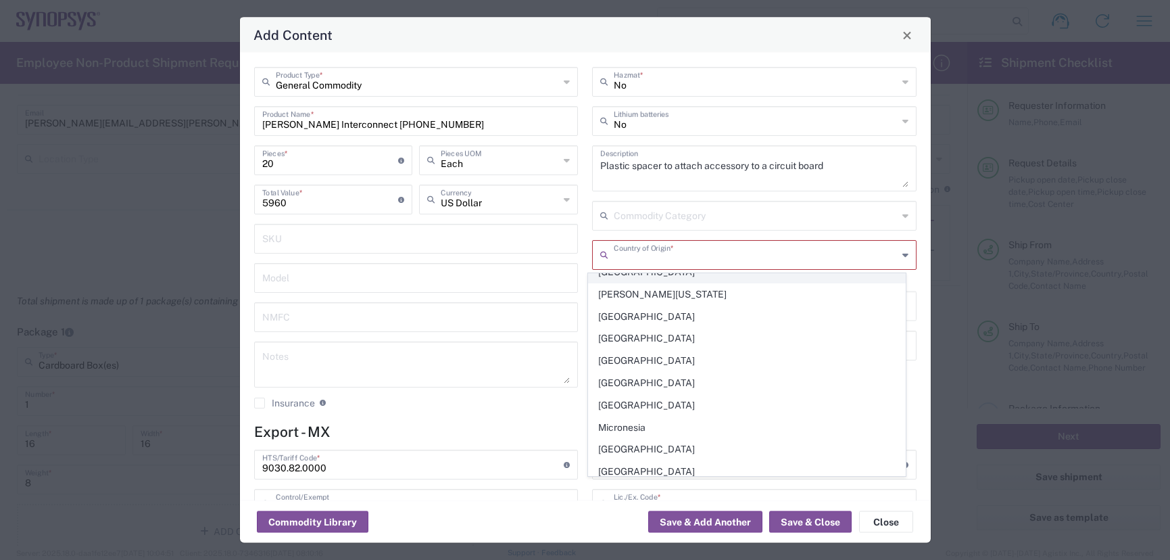
scroll to position [3042, 0]
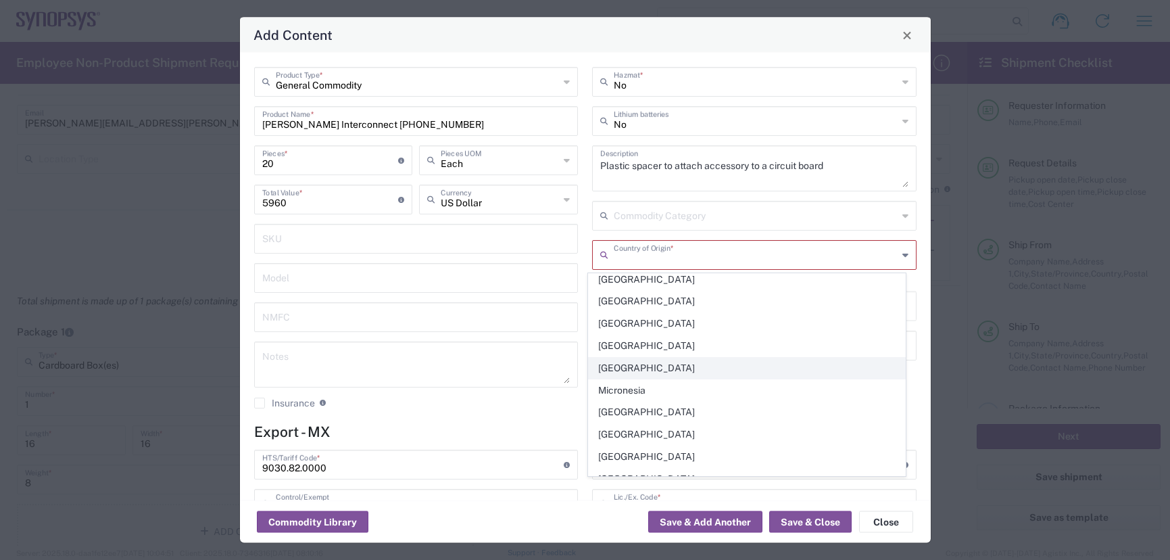
click at [638, 365] on span "[GEOGRAPHIC_DATA]" at bounding box center [747, 368] width 316 height 21
type input "[GEOGRAPHIC_DATA]"
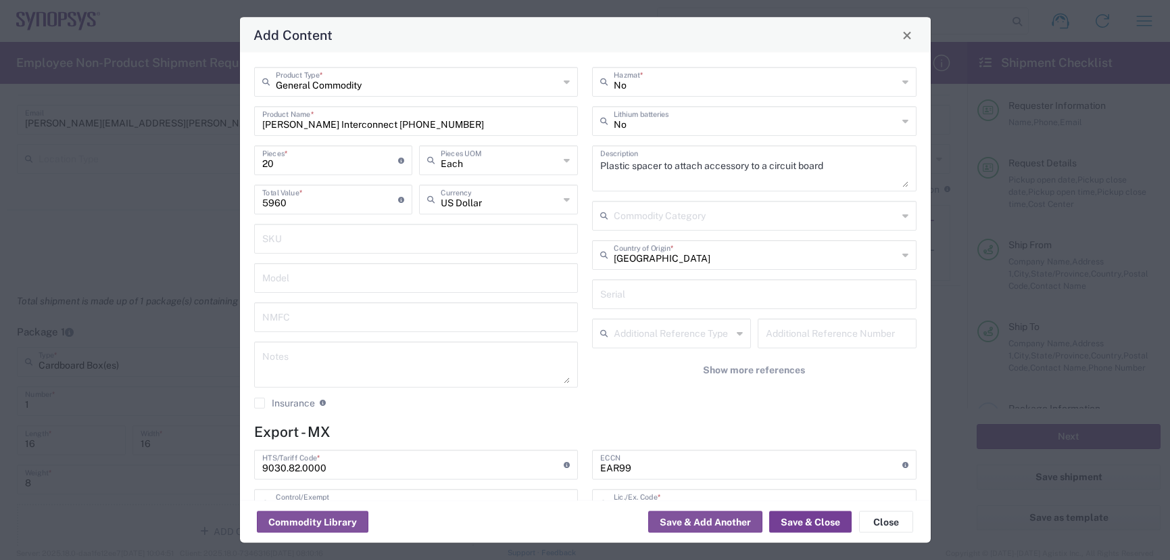
click at [809, 518] on button "Save & Close" at bounding box center [810, 522] width 82 height 22
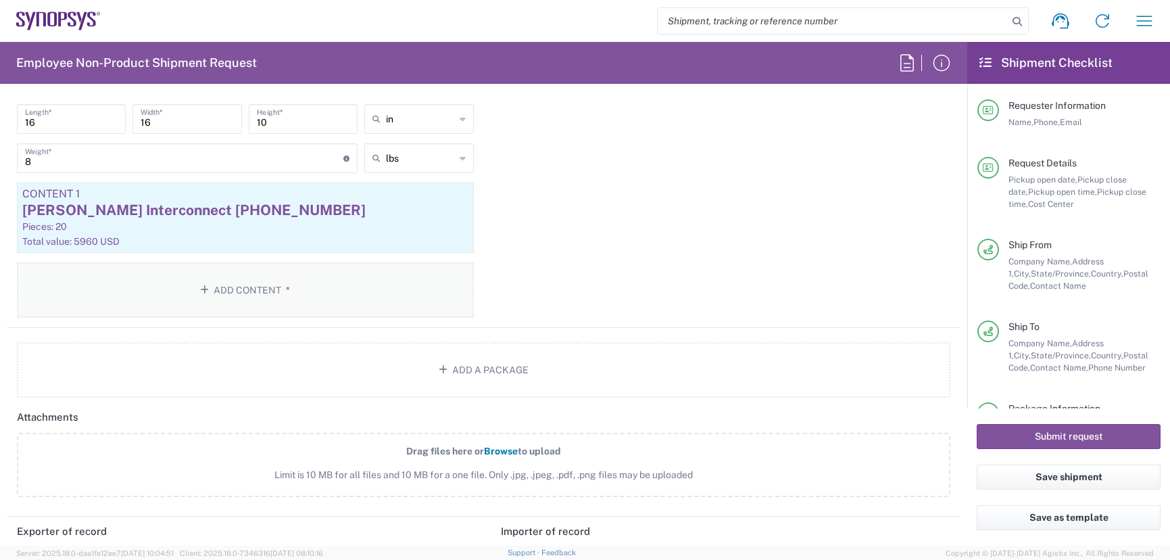
scroll to position [1352, 0]
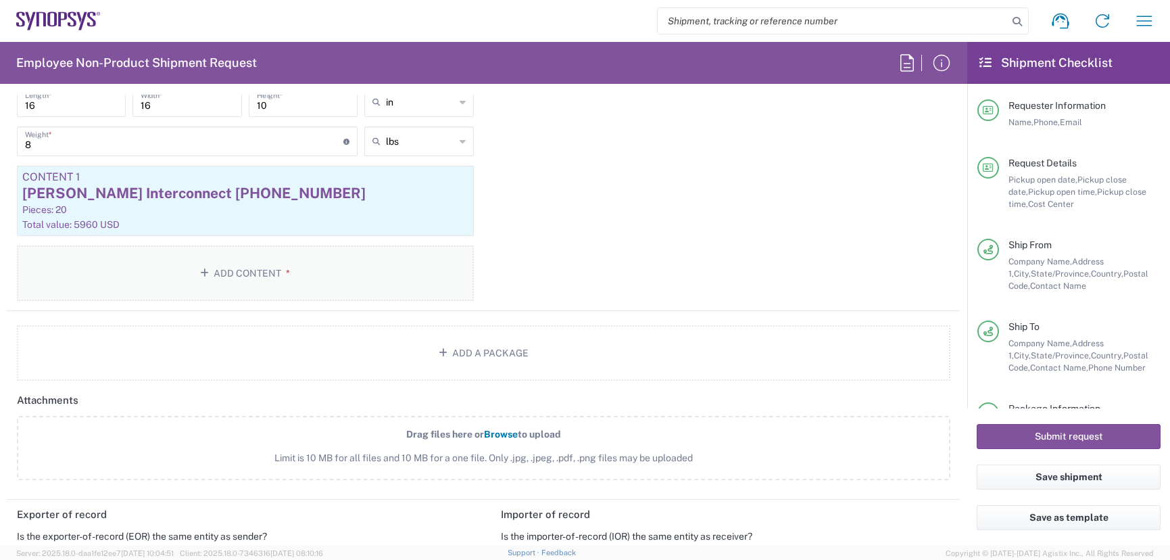
click at [294, 277] on button "Add Content *" at bounding box center [245, 272] width 457 height 55
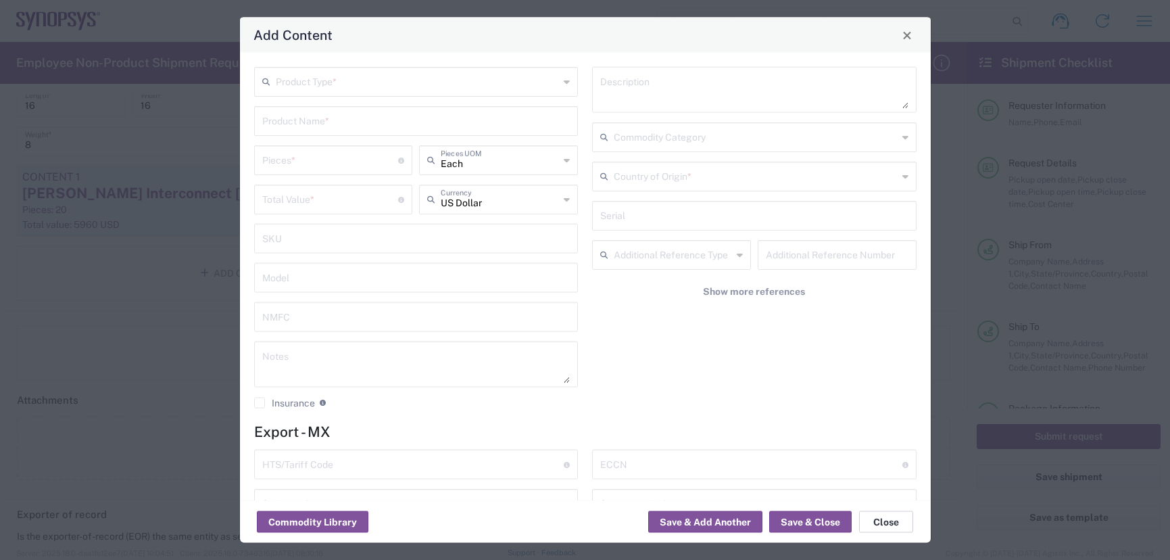
click at [886, 520] on button "Close" at bounding box center [886, 522] width 54 height 22
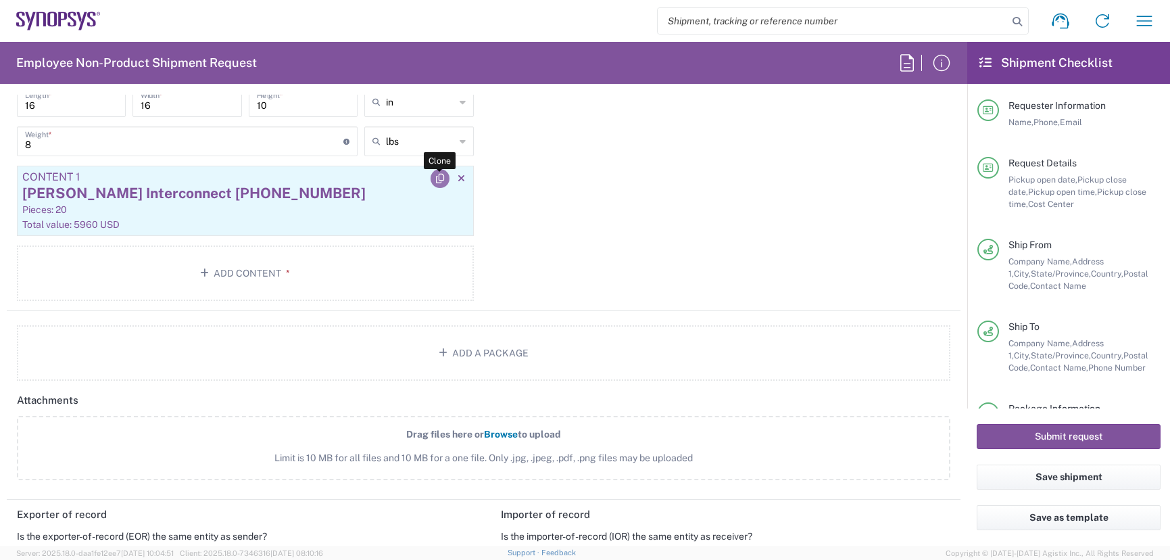
click at [436, 178] on icon "button" at bounding box center [440, 178] width 8 height 9
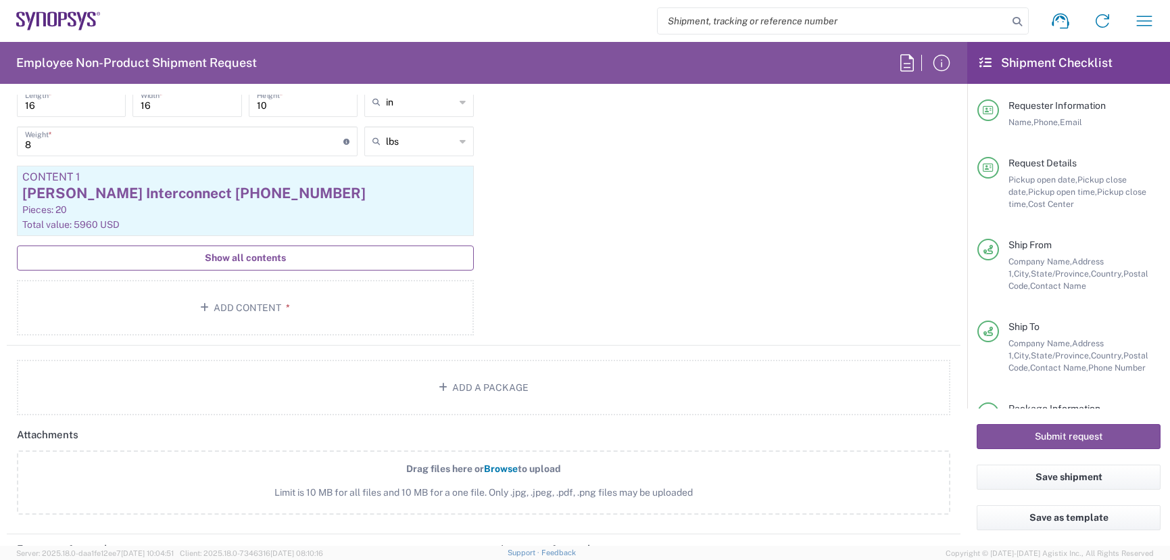
click at [251, 251] on span "Show all contents" at bounding box center [245, 257] width 81 height 13
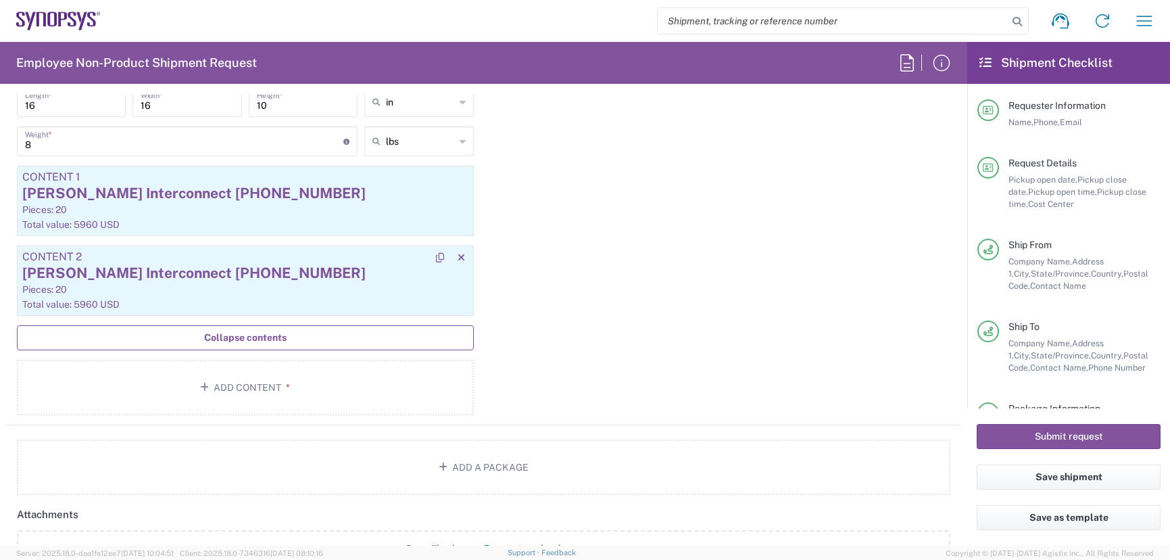
click at [97, 264] on div "[PERSON_NAME] Interconnect [PHONE_NUMBER]" at bounding box center [245, 273] width 446 height 20
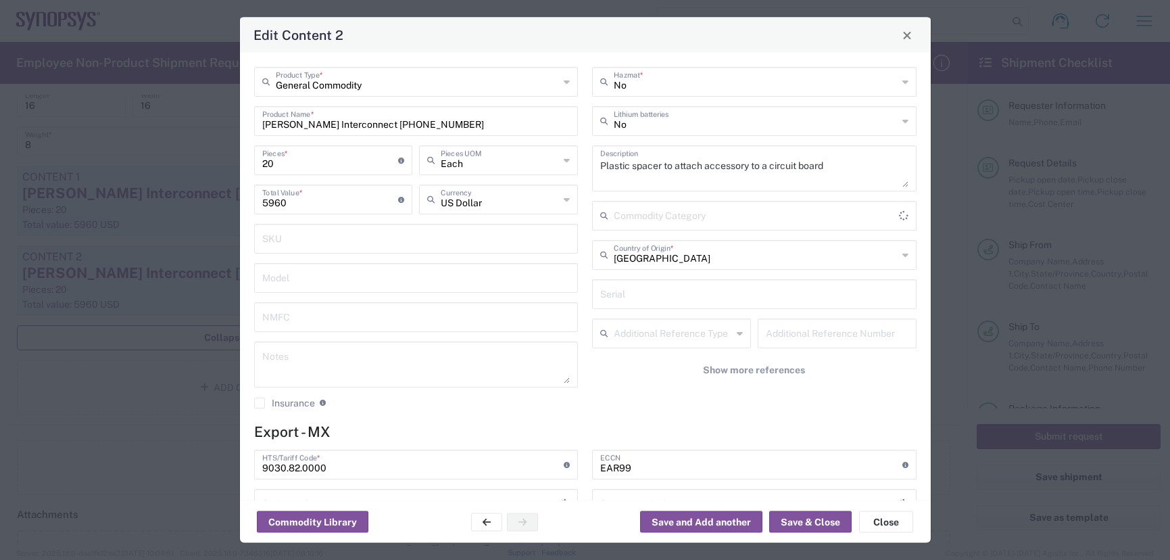
type input "BIS"
type input "NLR - No License Required"
drag, startPoint x: 268, startPoint y: 160, endPoint x: 146, endPoint y: 141, distance: 123.2
click at [138, 142] on div "Edit Content 2 General Commodity Product Type * Smith Interconnect 803-1061659-…" at bounding box center [585, 280] width 1170 height 560
type input "30"
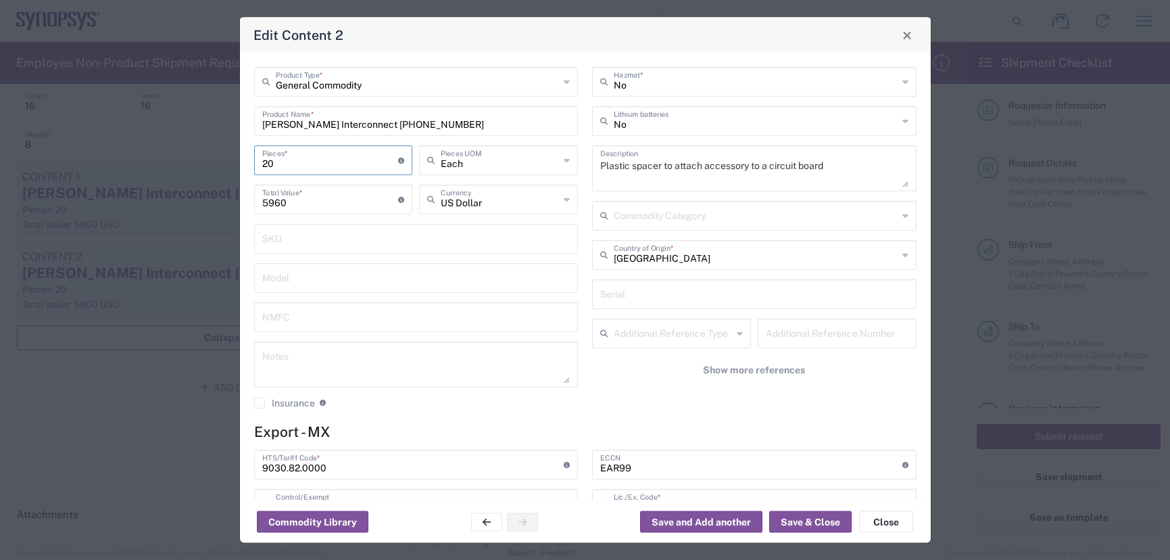
type input "8940"
type input "30"
drag, startPoint x: 433, startPoint y: 123, endPoint x: 347, endPoint y: 124, distance: 85.9
click at [347, 124] on input "[PERSON_NAME] Interconnect [PHONE_NUMBER]" at bounding box center [416, 120] width 308 height 24
click at [417, 124] on input "[PERSON_NAME] Interconnect [PHONE_NUMBER]" at bounding box center [416, 120] width 308 height 24
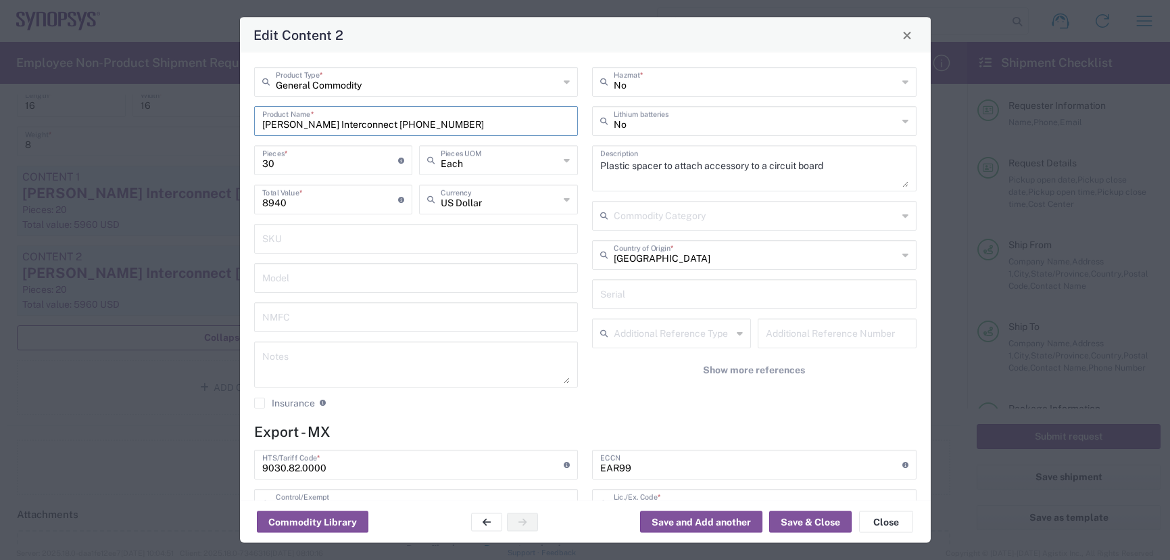
drag, startPoint x: 429, startPoint y: 121, endPoint x: 348, endPoint y: 129, distance: 81.5
click at [348, 129] on input "[PERSON_NAME] Interconnect [PHONE_NUMBER]" at bounding box center [416, 120] width 308 height 24
paste input "46940"
type input "[PERSON_NAME] Interconnect [PHONE_NUMBER]"
drag, startPoint x: 327, startPoint y: 202, endPoint x: 187, endPoint y: 168, distance: 144.0
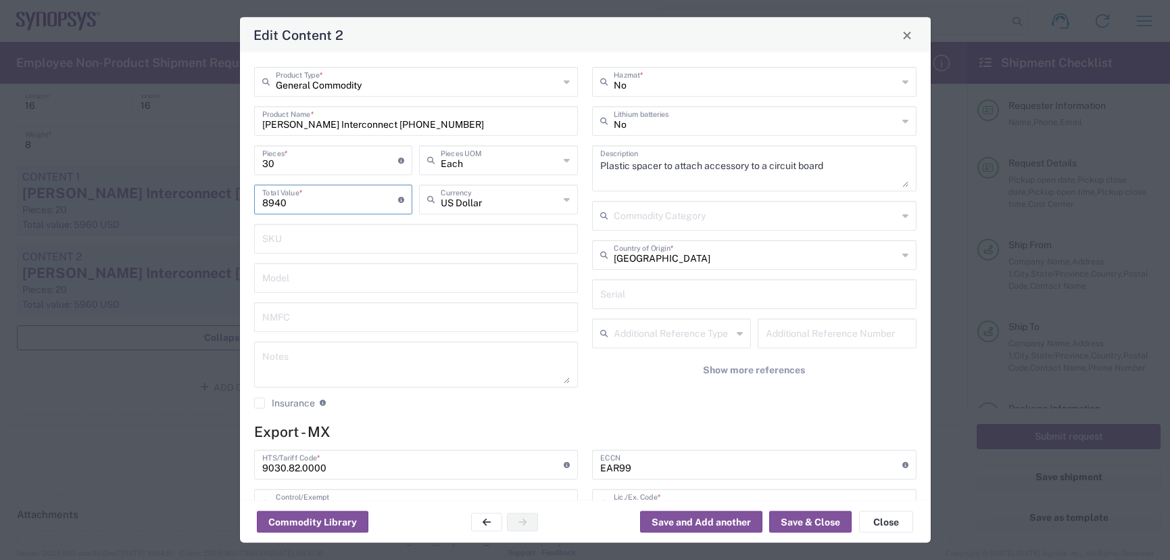
click at [190, 189] on div "Edit Content 2 General Commodity Product Type * Smith Interconnect 803-1046940-…" at bounding box center [585, 280] width 1170 height 560
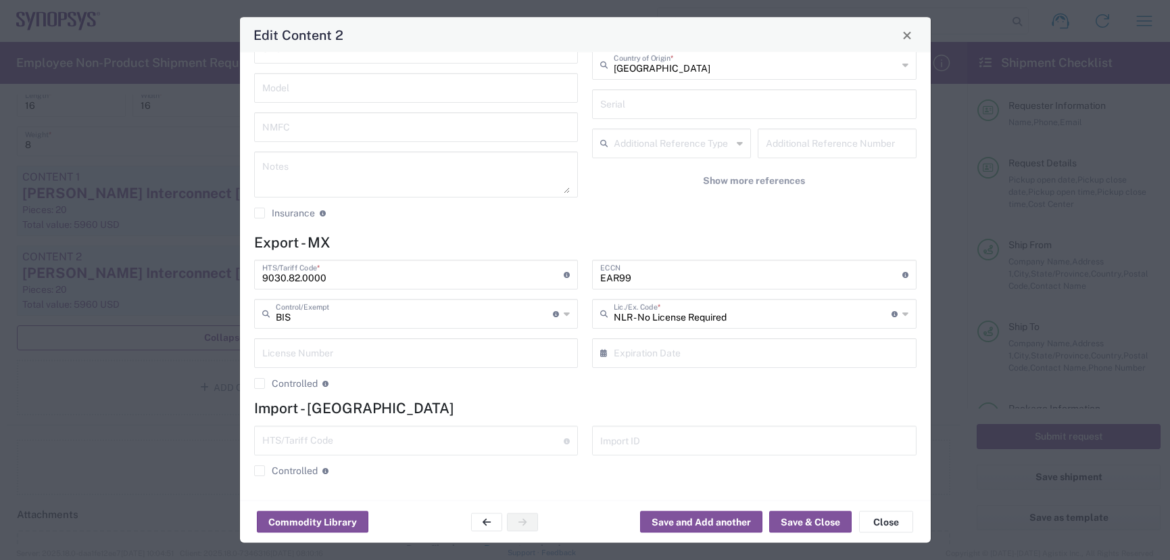
scroll to position [190, 0]
type input "3930"
click at [826, 517] on button "Save & Close" at bounding box center [810, 522] width 82 height 22
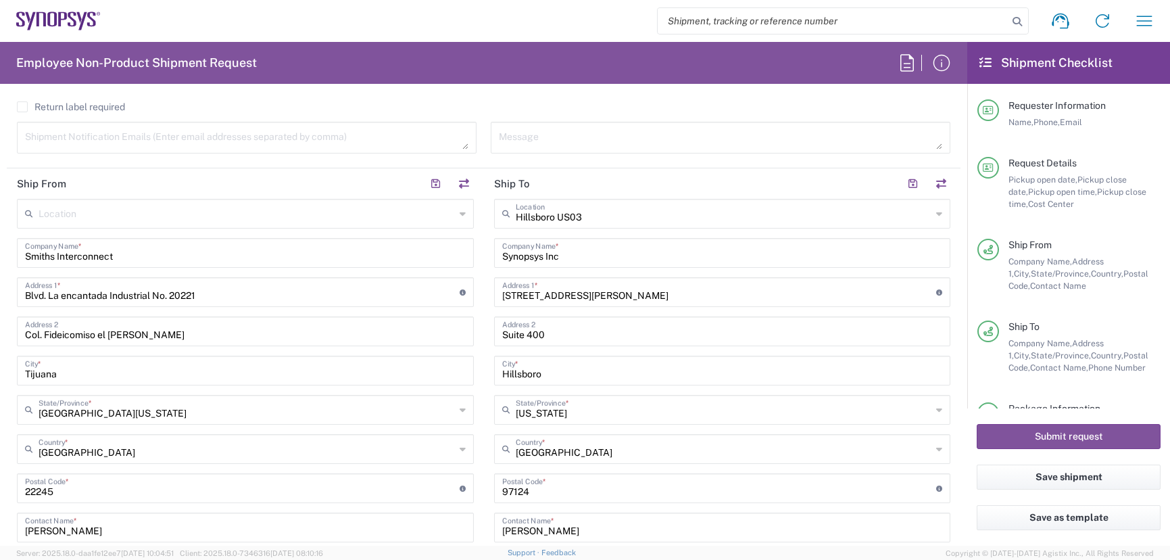
scroll to position [744, 0]
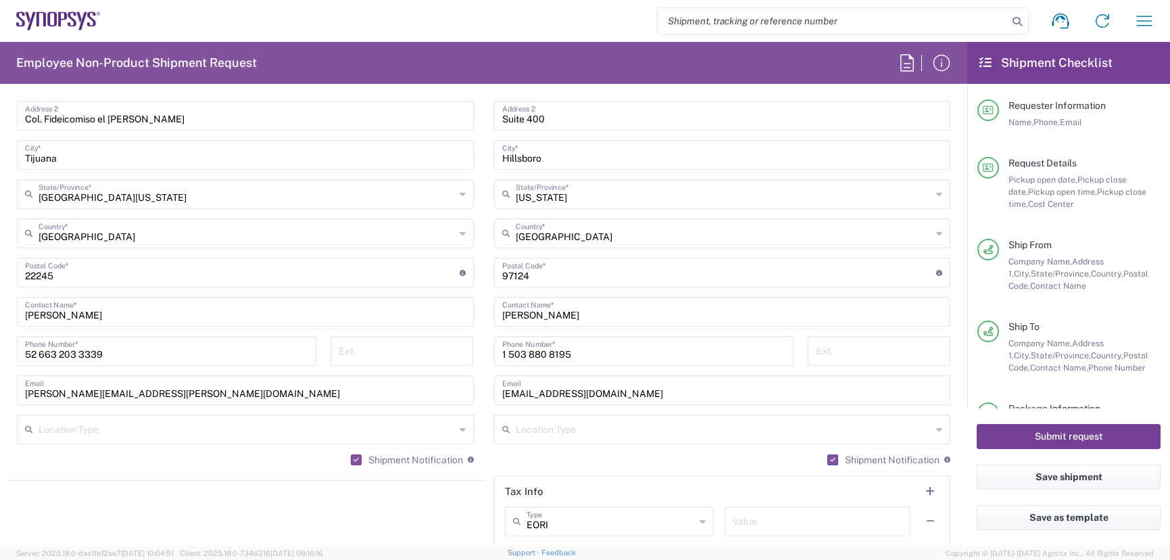
click at [1065, 436] on button "Submit request" at bounding box center [1069, 436] width 184 height 25
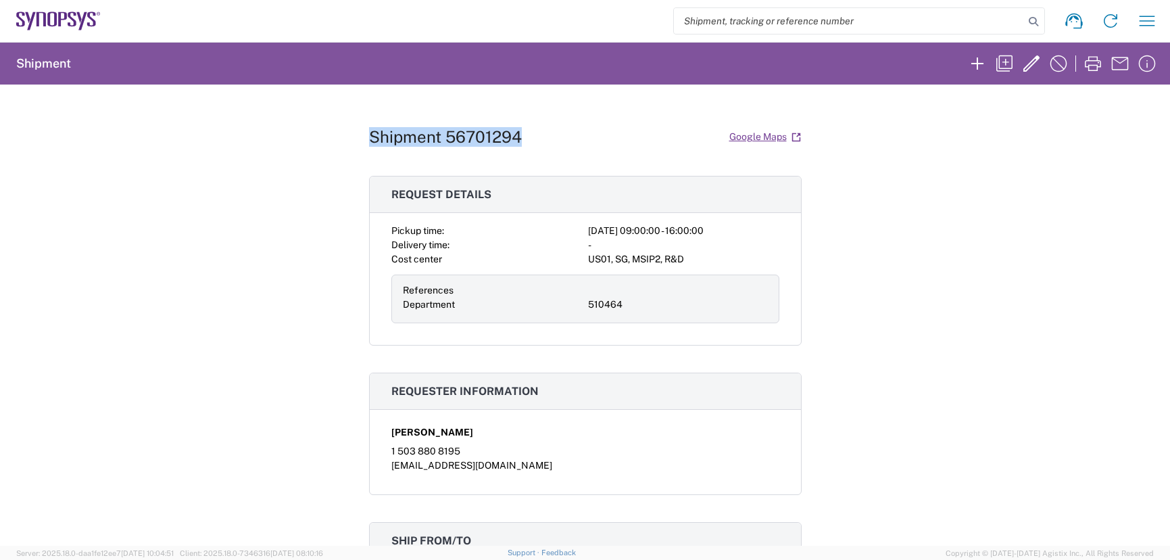
drag, startPoint x: 366, startPoint y: 137, endPoint x: 587, endPoint y: 146, distance: 220.6
click at [587, 146] on div "Shipment 56701294 Google Maps" at bounding box center [585, 137] width 433 height 24
copy h1 "Shipment 56701294"
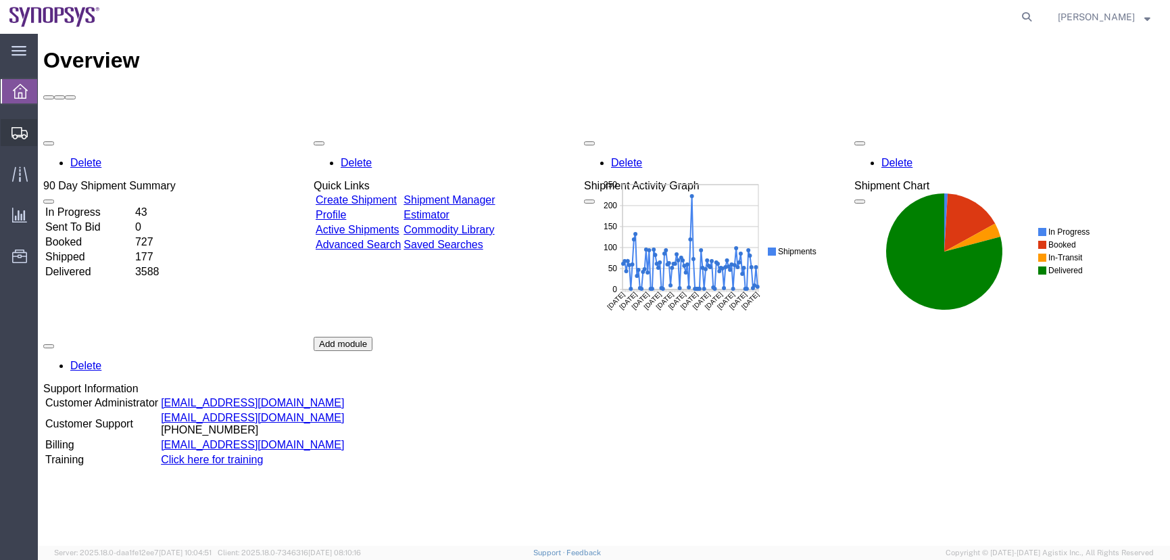
click at [24, 129] on icon at bounding box center [19, 133] width 16 height 12
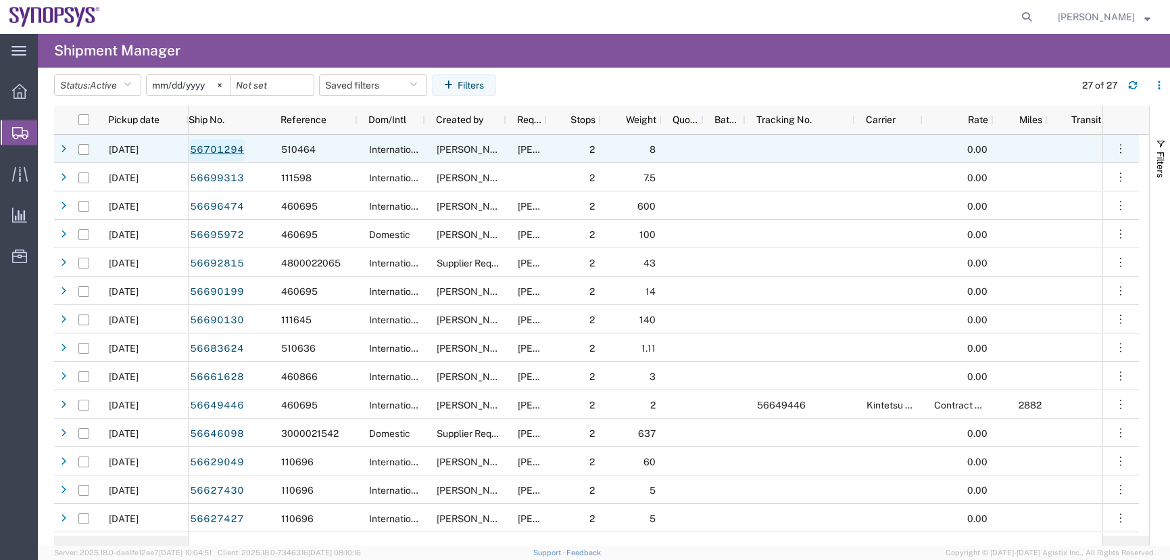
click at [243, 150] on link "56701294" at bounding box center [216, 150] width 55 height 22
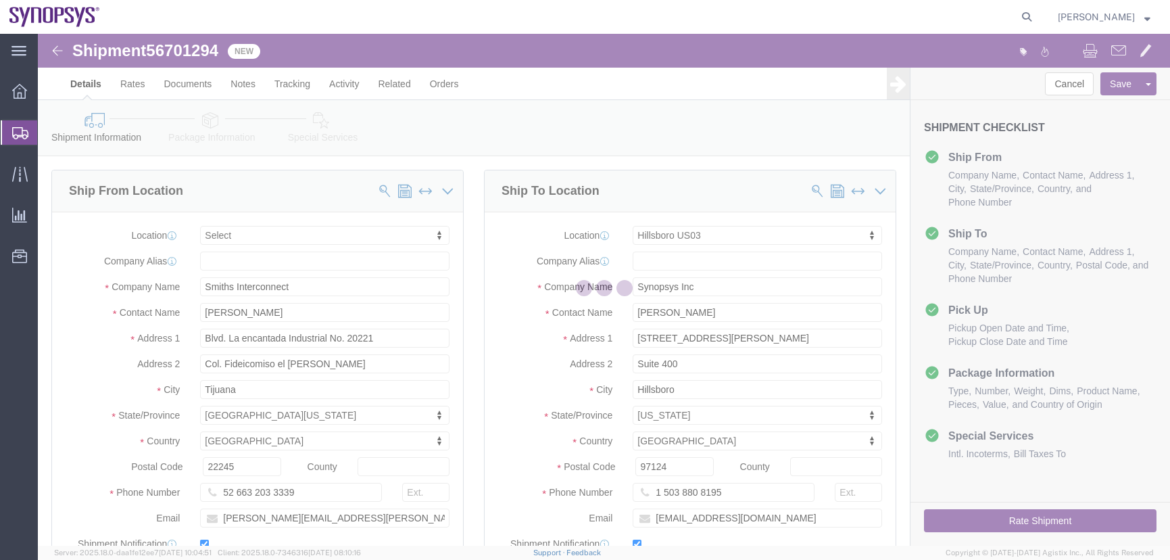
select select
select select "63190"
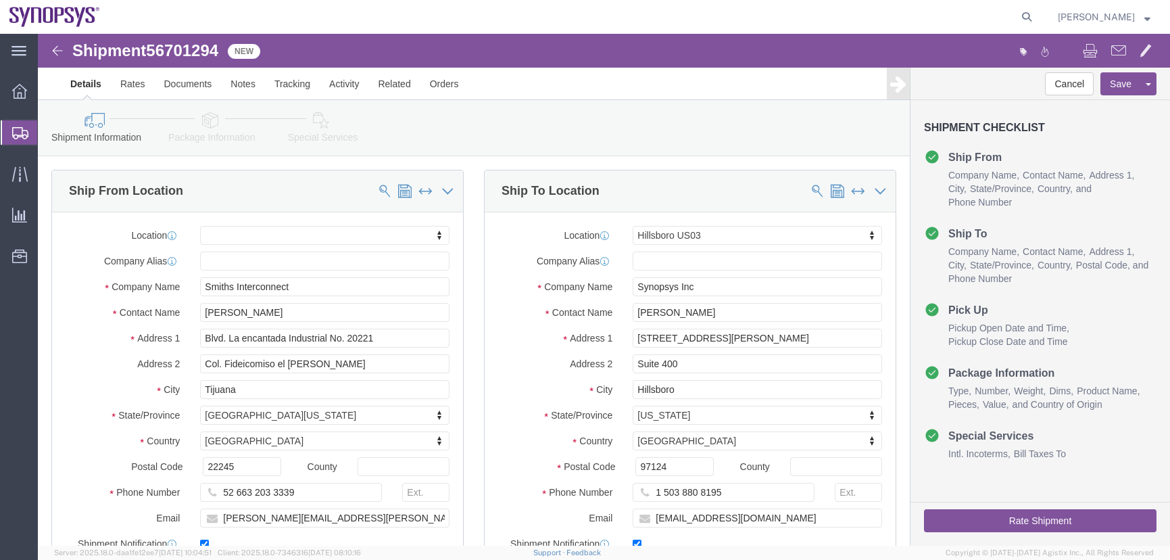
click img
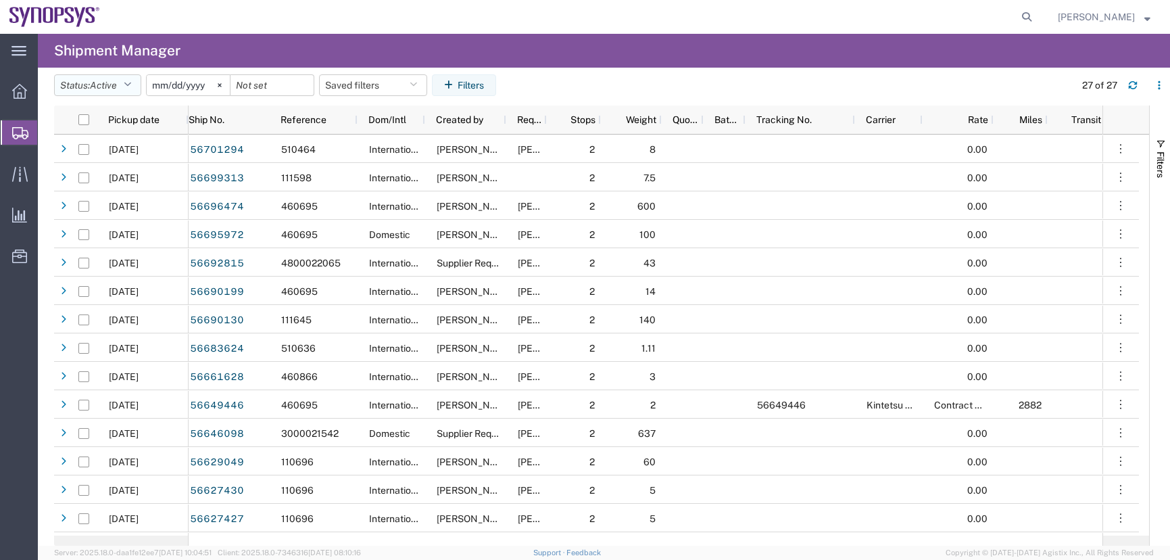
click at [82, 80] on button "Status: Active" at bounding box center [97, 85] width 87 height 22
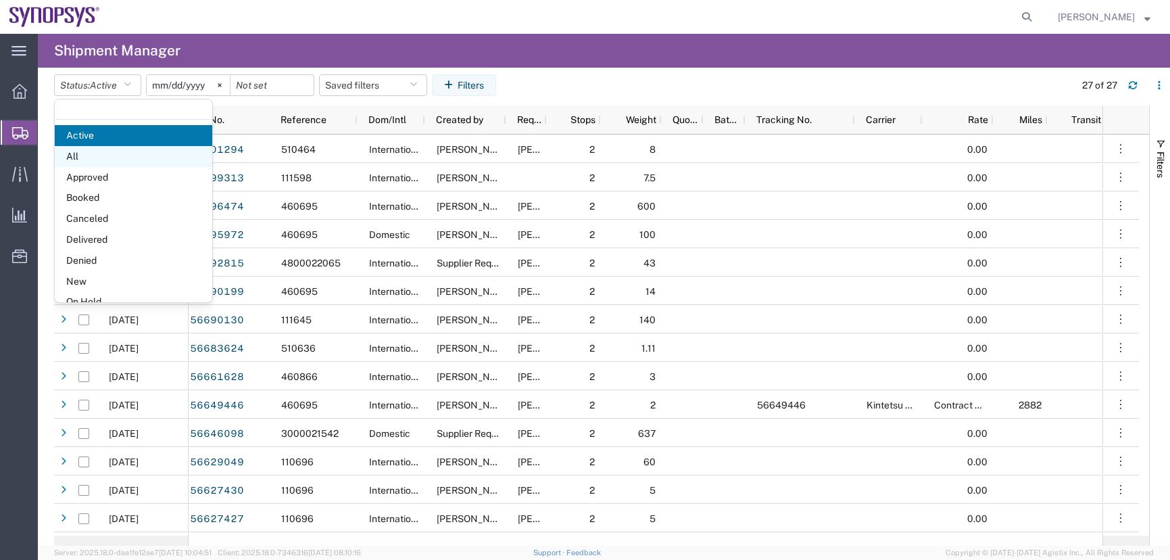
click at [89, 155] on span "All" at bounding box center [134, 156] width 158 height 21
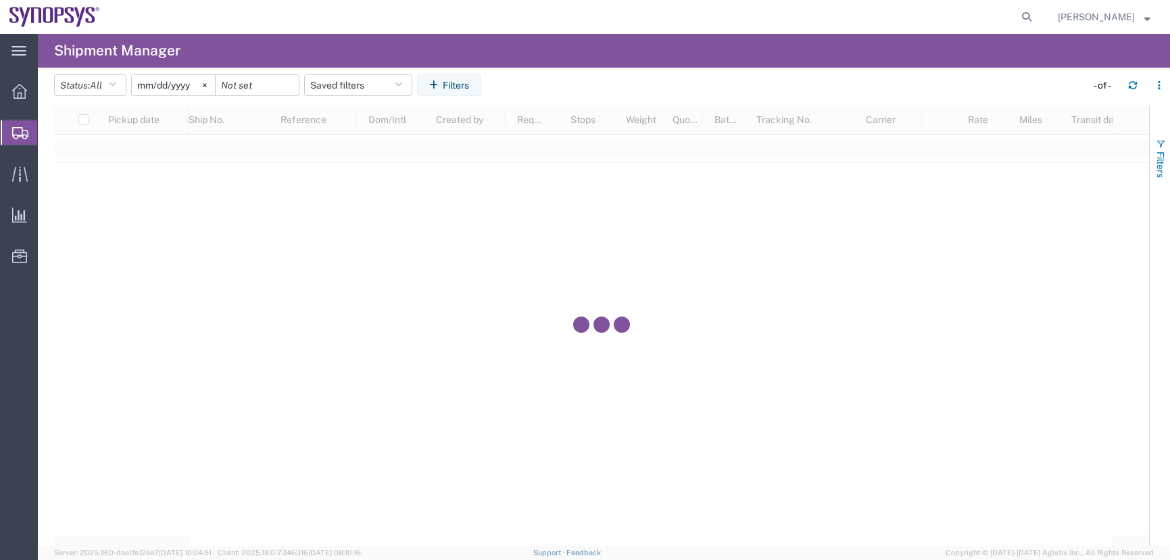
click at [1159, 161] on span "Filters" at bounding box center [1160, 164] width 11 height 26
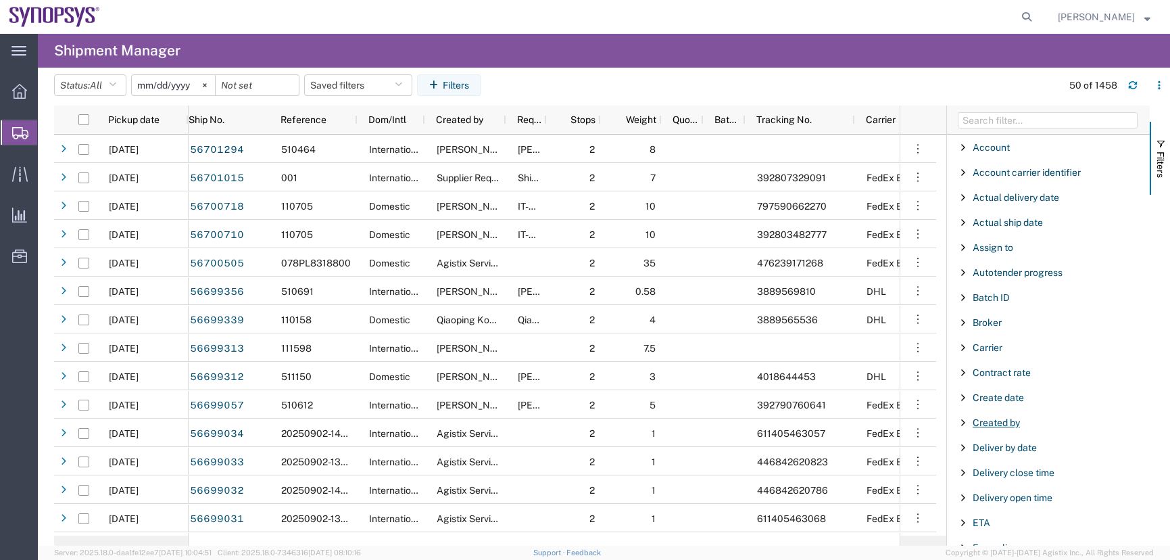
click at [1007, 424] on span "Created by" at bounding box center [996, 422] width 47 height 11
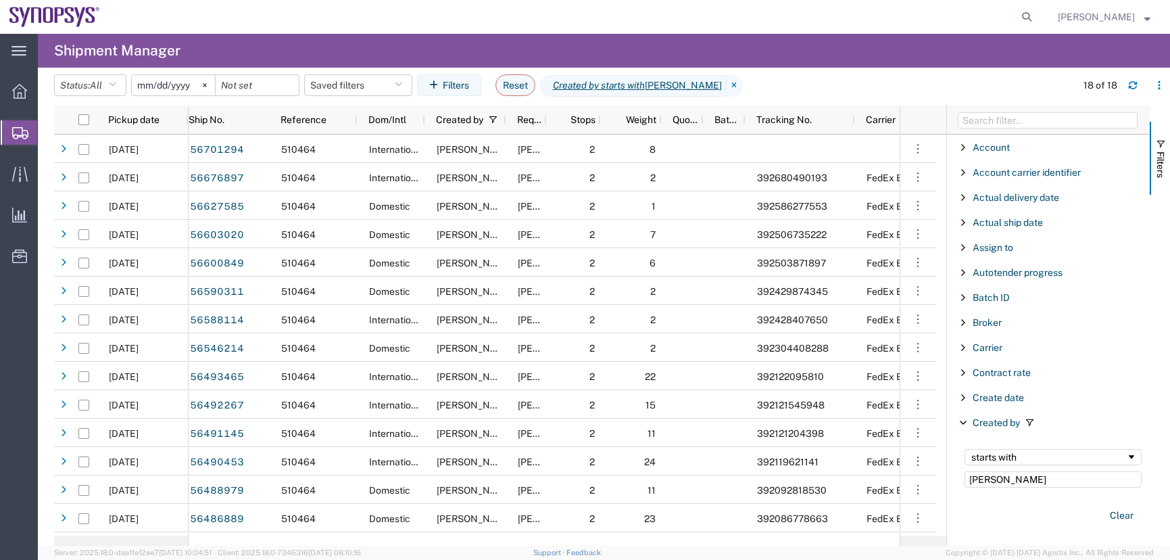
type input "[PERSON_NAME]"
click at [21, 454] on div "main_menu Created with Sketch. Collapse Menu Overview Shipments Shipment Manage…" at bounding box center [19, 297] width 38 height 526
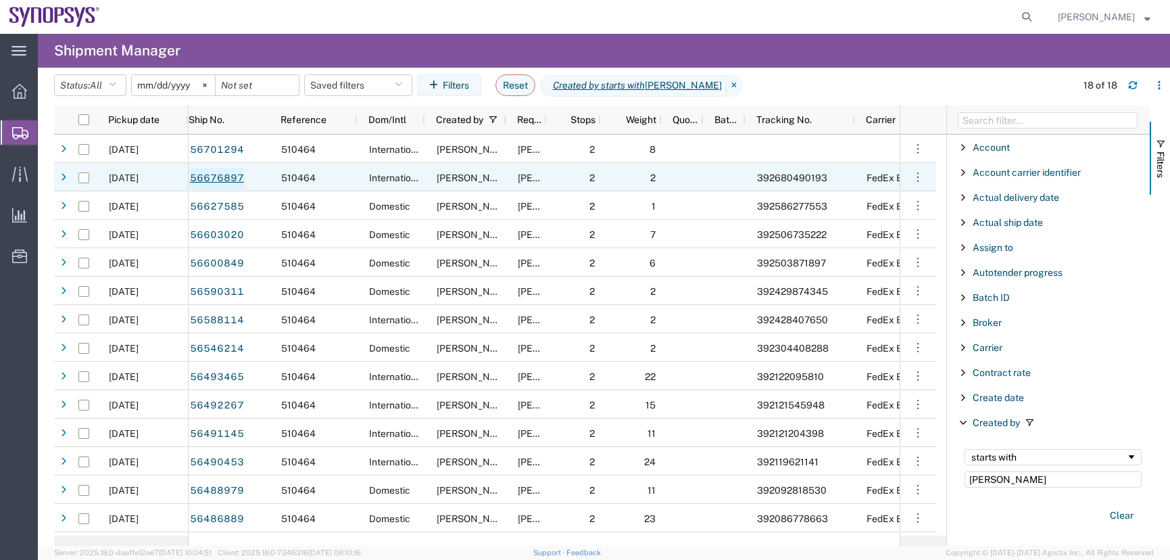
click at [202, 180] on link "56676897" at bounding box center [216, 179] width 55 height 22
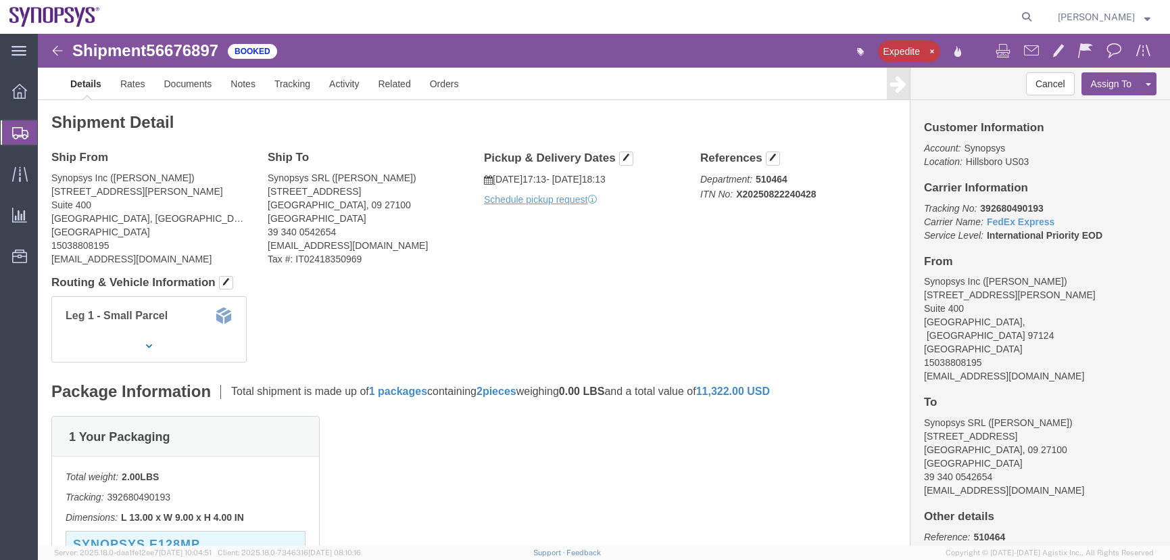
click img
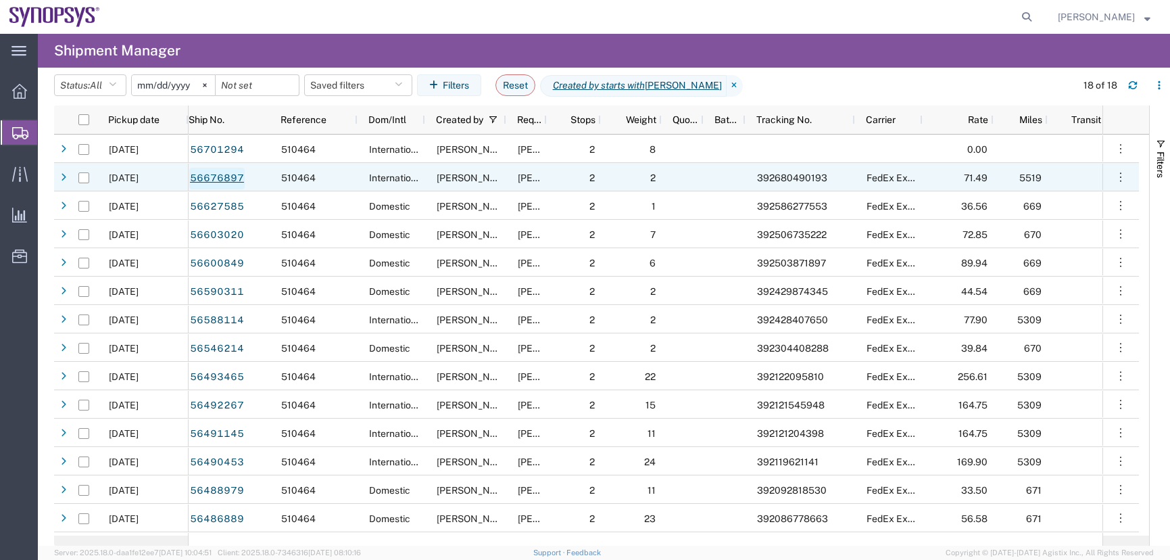
click at [200, 182] on link "56676897" at bounding box center [216, 179] width 55 height 22
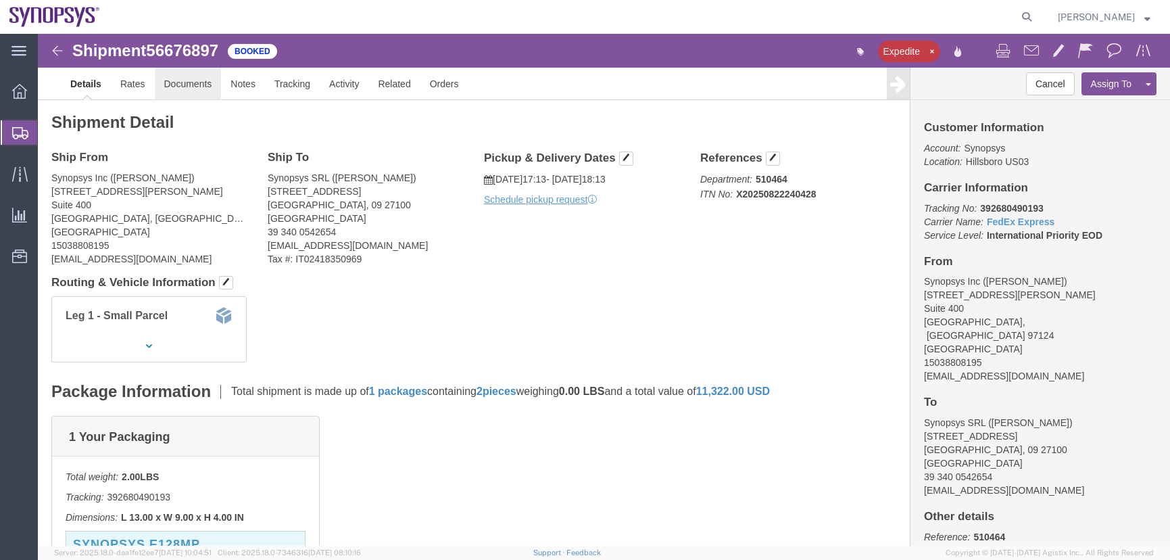
click link "Documents"
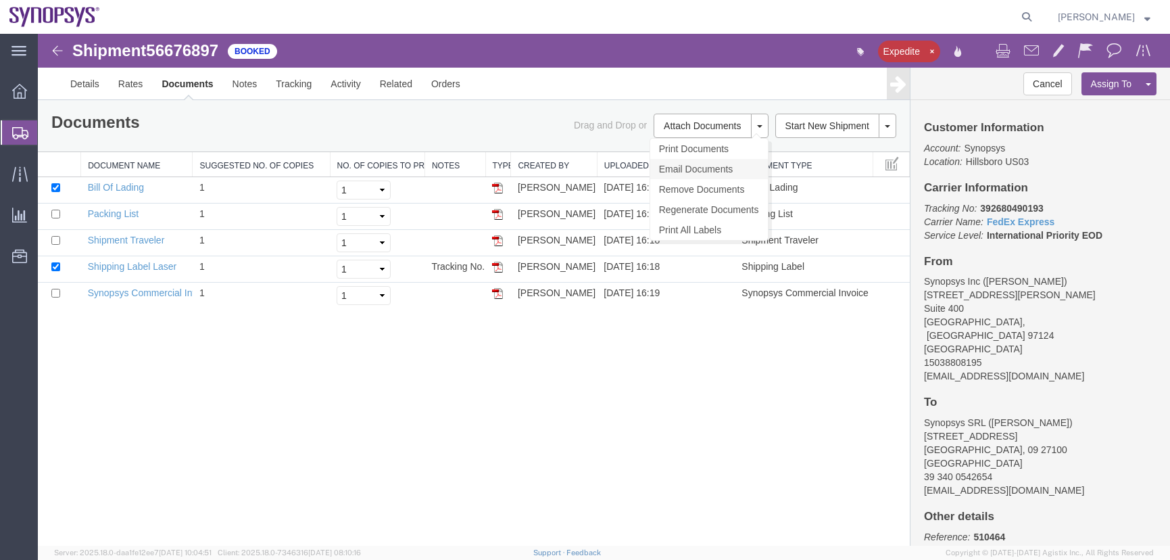
click at [706, 166] on link "Email Documents" at bounding box center [709, 169] width 118 height 20
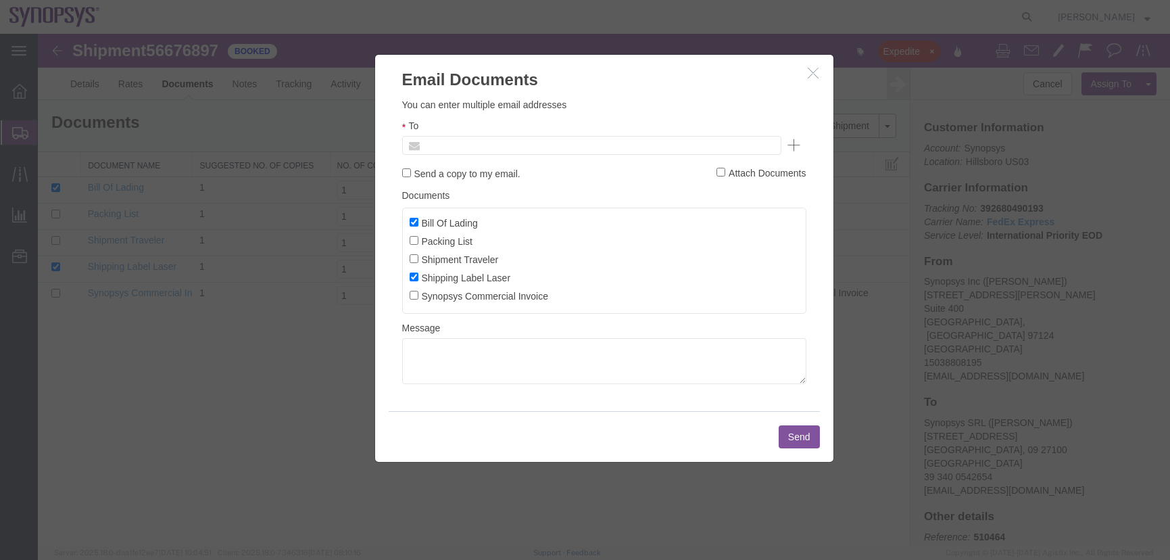
click at [468, 148] on input "text" at bounding box center [500, 146] width 158 height 18
paste input "392428407650"
type input "392428407650"
drag, startPoint x: 490, startPoint y: 141, endPoint x: 223, endPoint y: 68, distance: 276.7
type input "Enter Email Address"
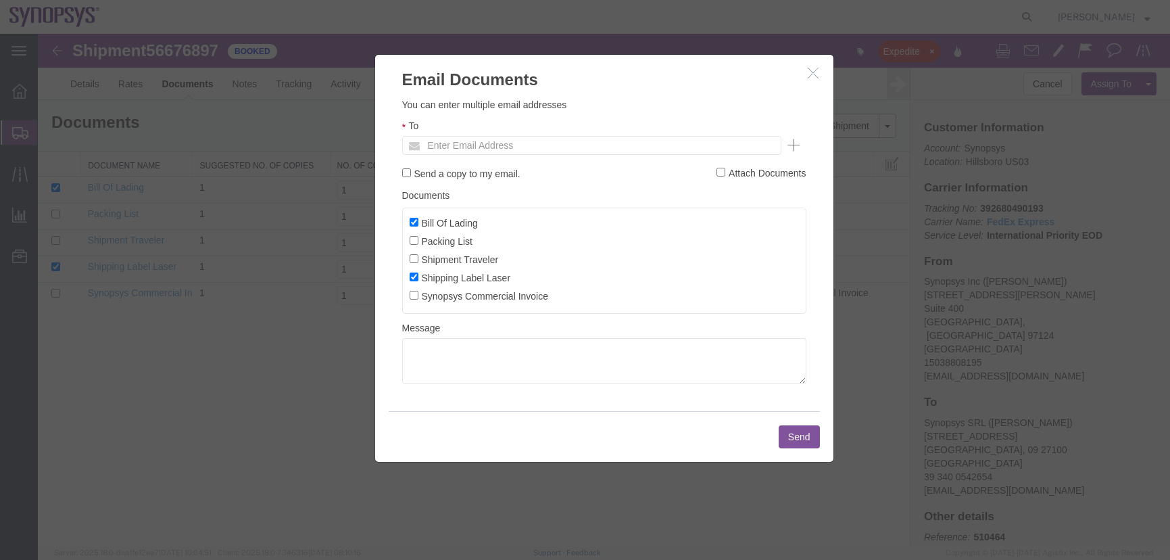
click at [54, 373] on div at bounding box center [604, 290] width 1132 height 512
click at [493, 151] on input "text" at bounding box center [599, 146] width 356 height 18
paste input "[EMAIL_ADDRESS][DOMAIN_NAME]"
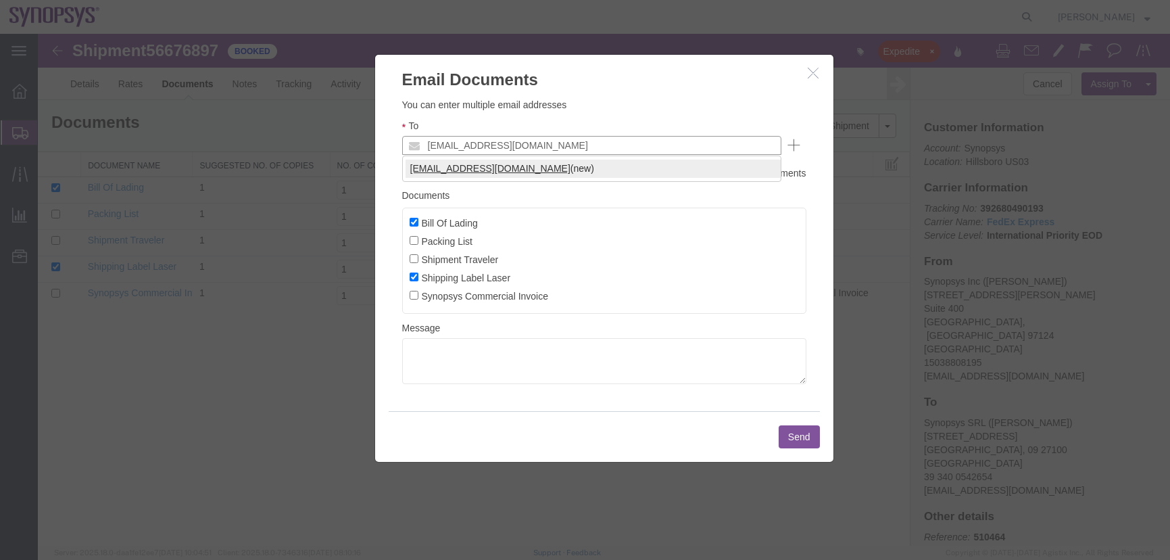
type input "[EMAIL_ADDRESS][DOMAIN_NAME]"
drag, startPoint x: 551, startPoint y: 168, endPoint x: 565, endPoint y: 166, distance: 13.7
click at [411, 240] on input "Packing List" at bounding box center [414, 240] width 9 height 9
checkbox input "true"
click at [414, 259] on input "Shipment Traveler" at bounding box center [414, 258] width 9 height 9
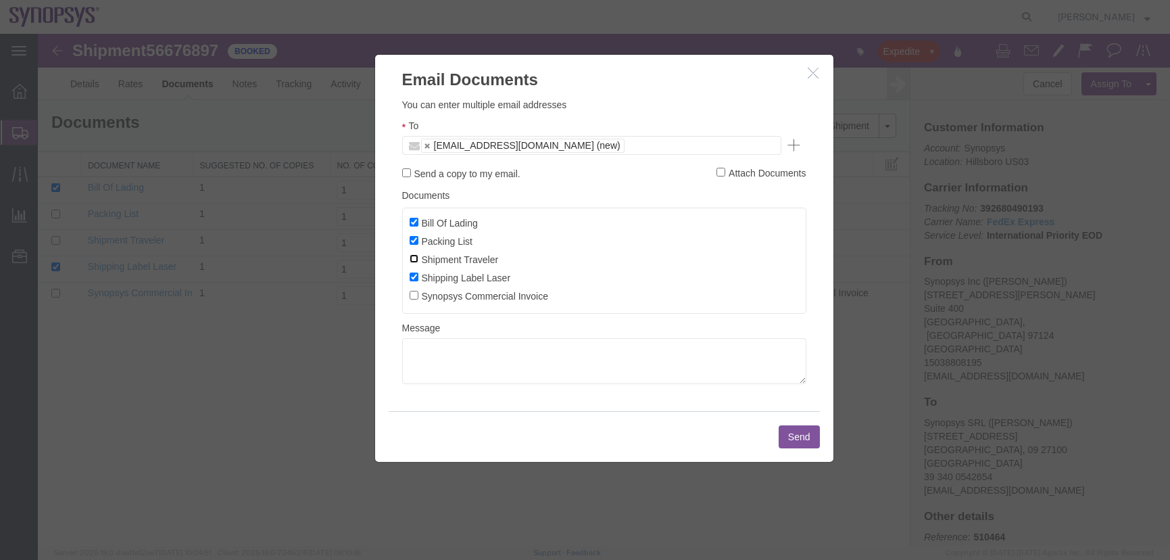
checkbox input "true"
click at [412, 295] on input "Synopsys Commercial Invoice" at bounding box center [414, 295] width 9 height 9
checkbox input "true"
click at [409, 178] on label "Send a copy to my email." at bounding box center [461, 173] width 118 height 15
click at [409, 177] on input "Send a copy to my email." at bounding box center [406, 172] width 9 height 9
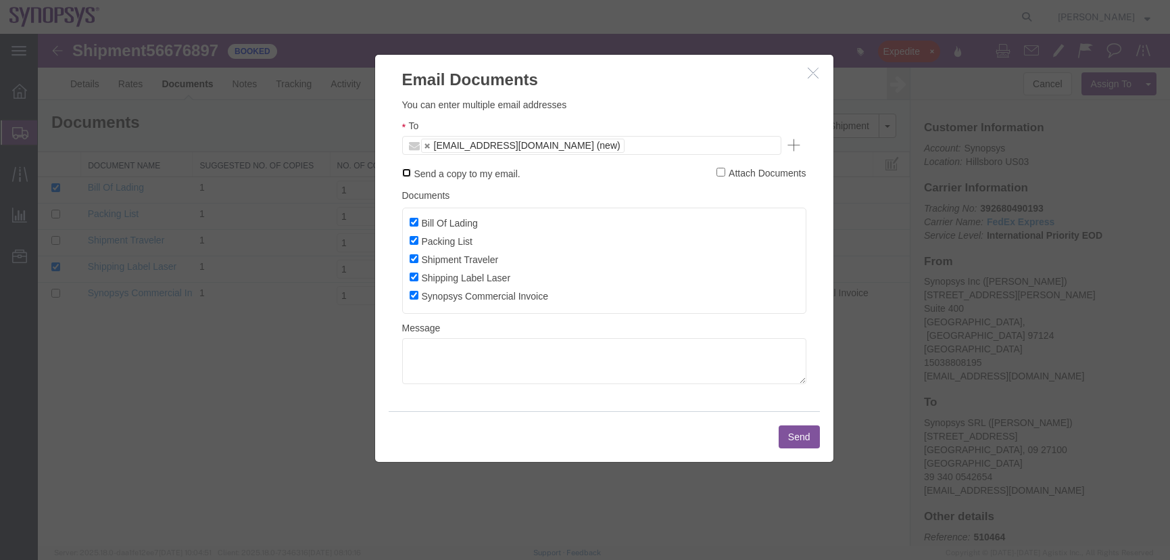
checkbox input "true"
click at [794, 433] on button "Send" at bounding box center [799, 436] width 41 height 23
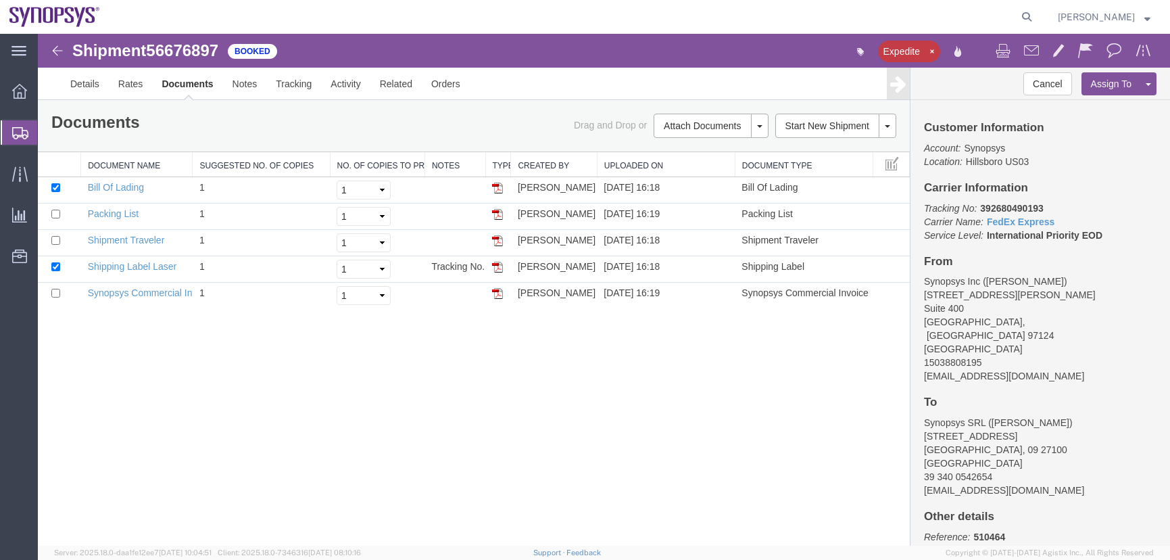
click at [55, 49] on img at bounding box center [57, 51] width 16 height 16
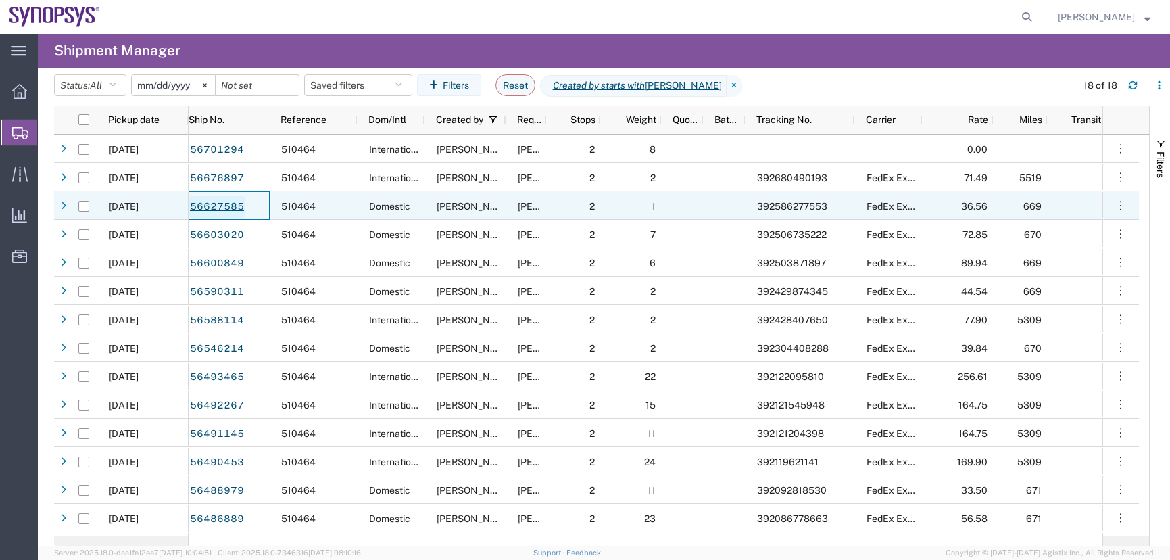
click at [228, 206] on link "56627585" at bounding box center [216, 207] width 55 height 22
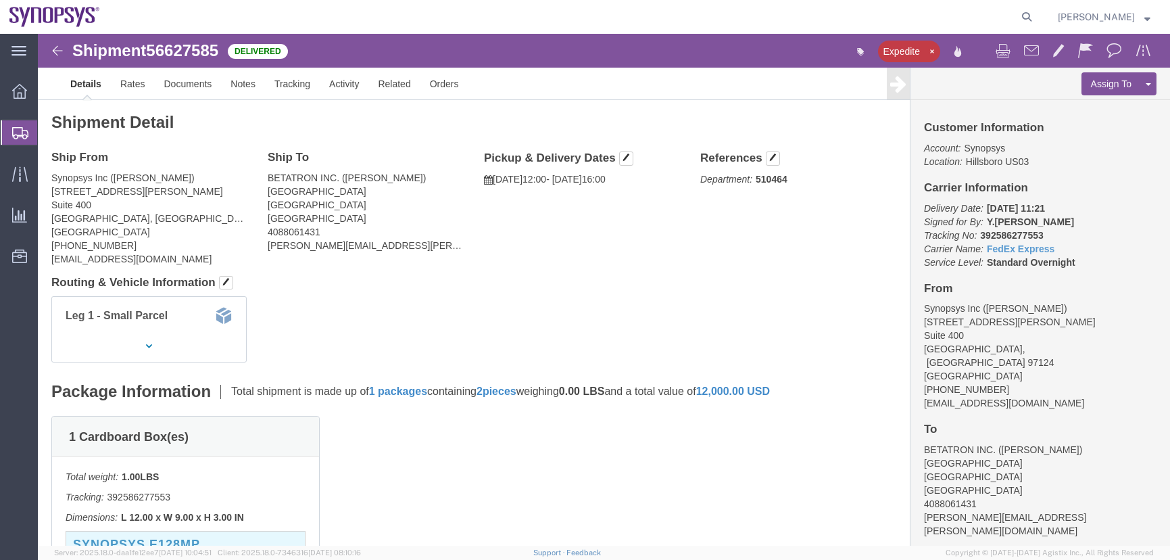
click div "Shipment 56627585 Delivered"
click img
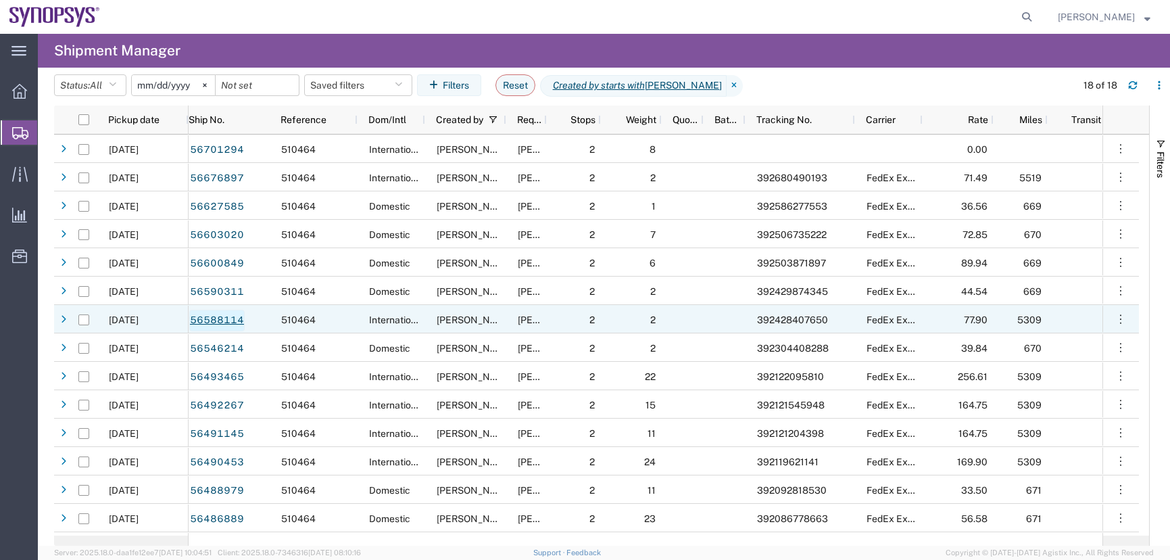
click at [224, 318] on link "56588114" at bounding box center [216, 321] width 55 height 22
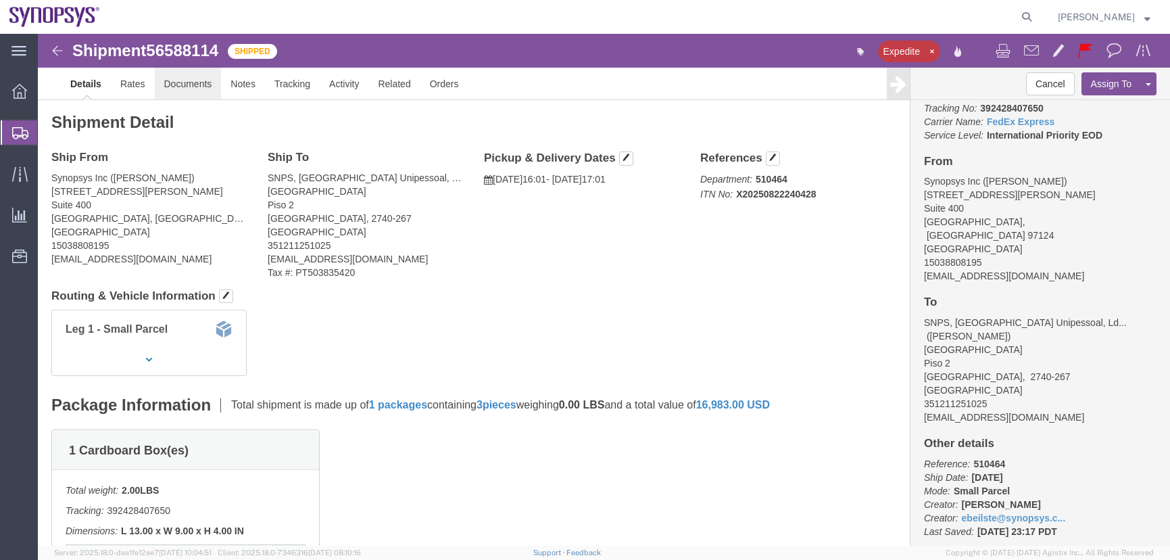
click link "Documents"
